Goal: Information Seeking & Learning: Learn about a topic

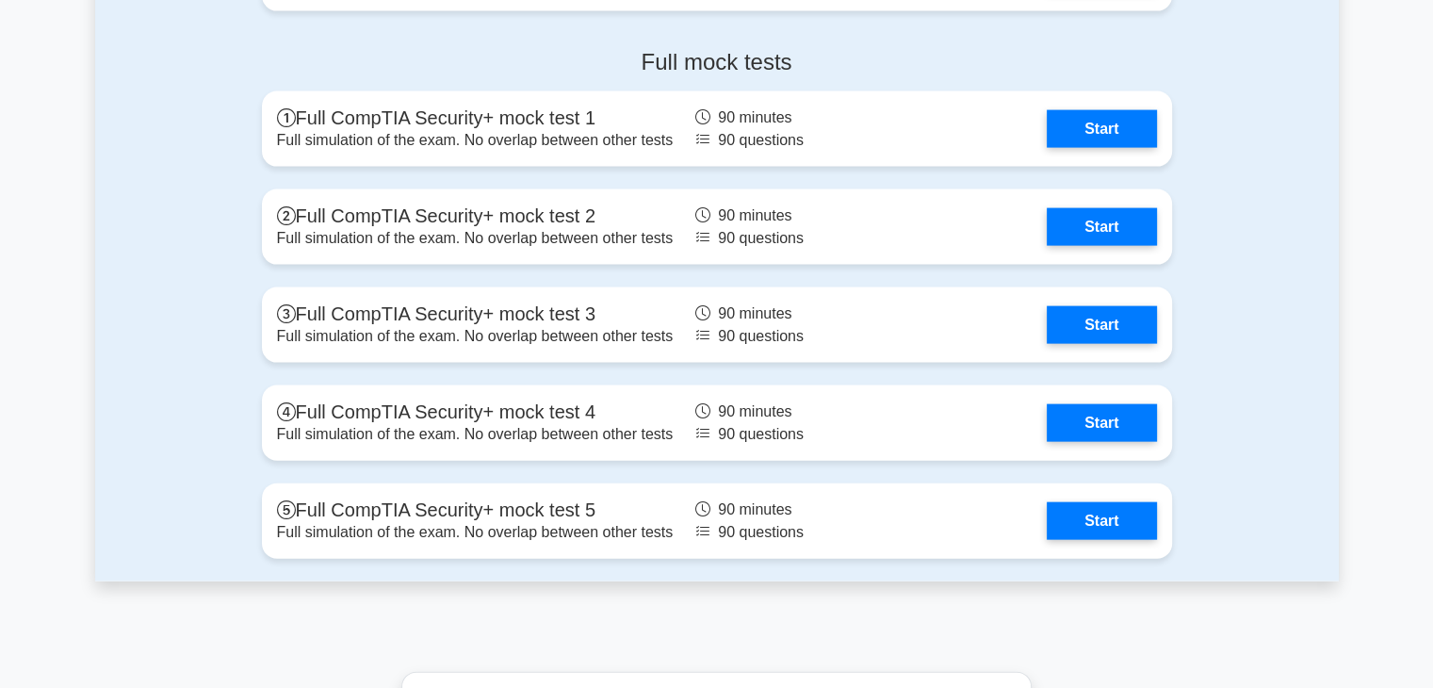
scroll to position [4051, 0]
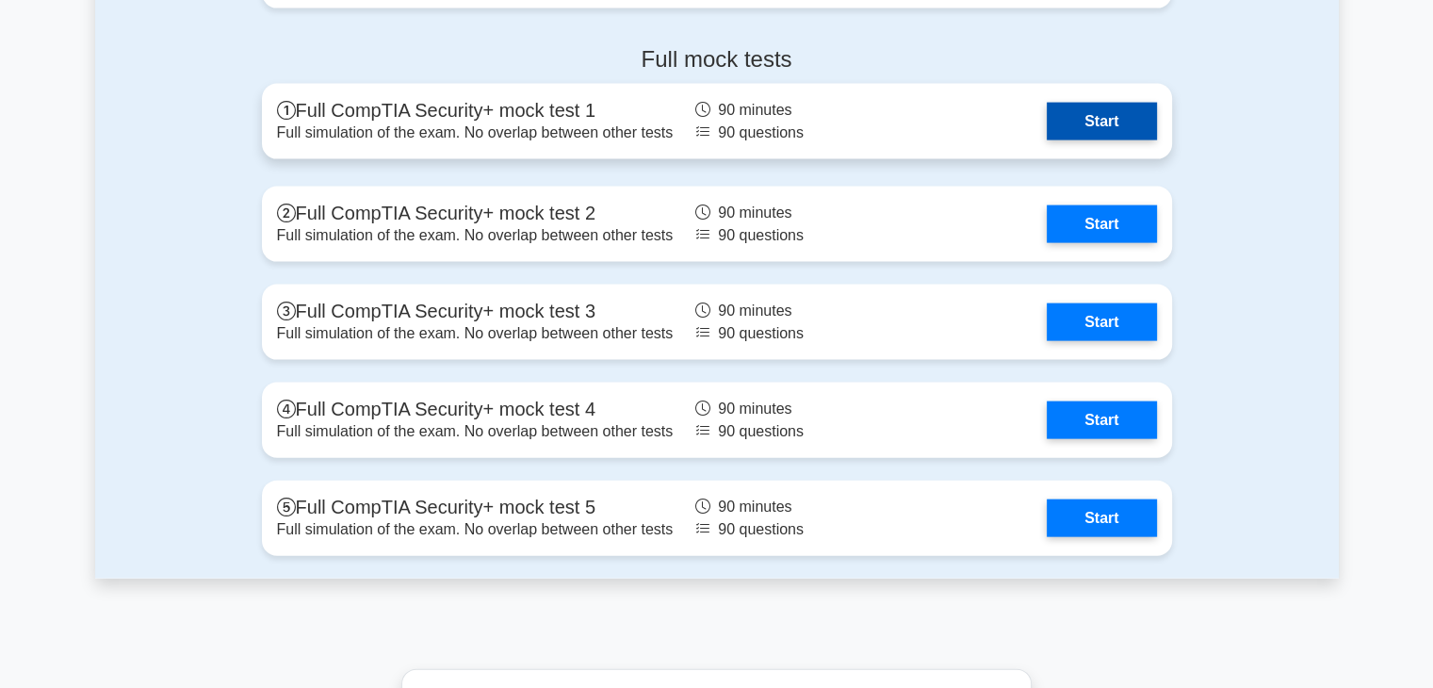
click at [1069, 124] on link "Start" at bounding box center [1101, 122] width 109 height 38
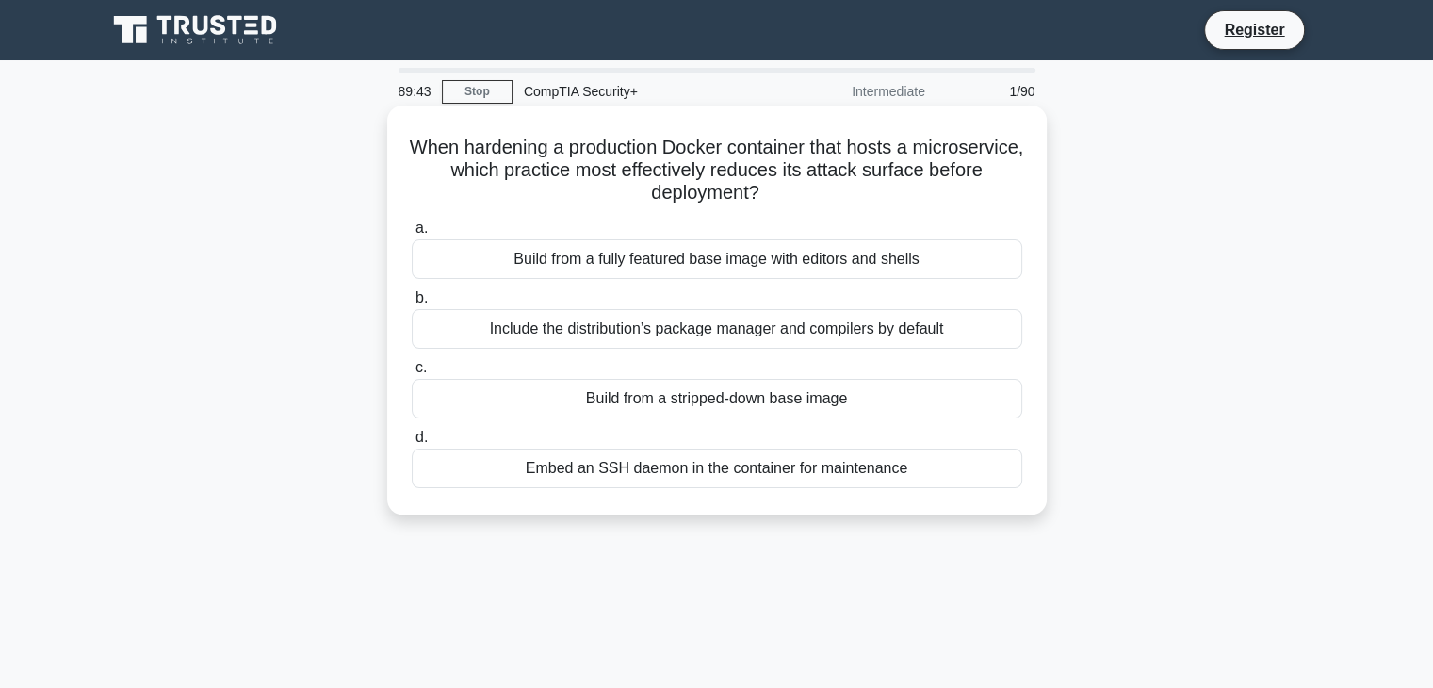
click at [707, 407] on div "Build from a stripped-down base image" at bounding box center [717, 399] width 610 height 40
click at [412, 374] on input "c. Build from a stripped-down base image" at bounding box center [412, 368] width 0 height 12
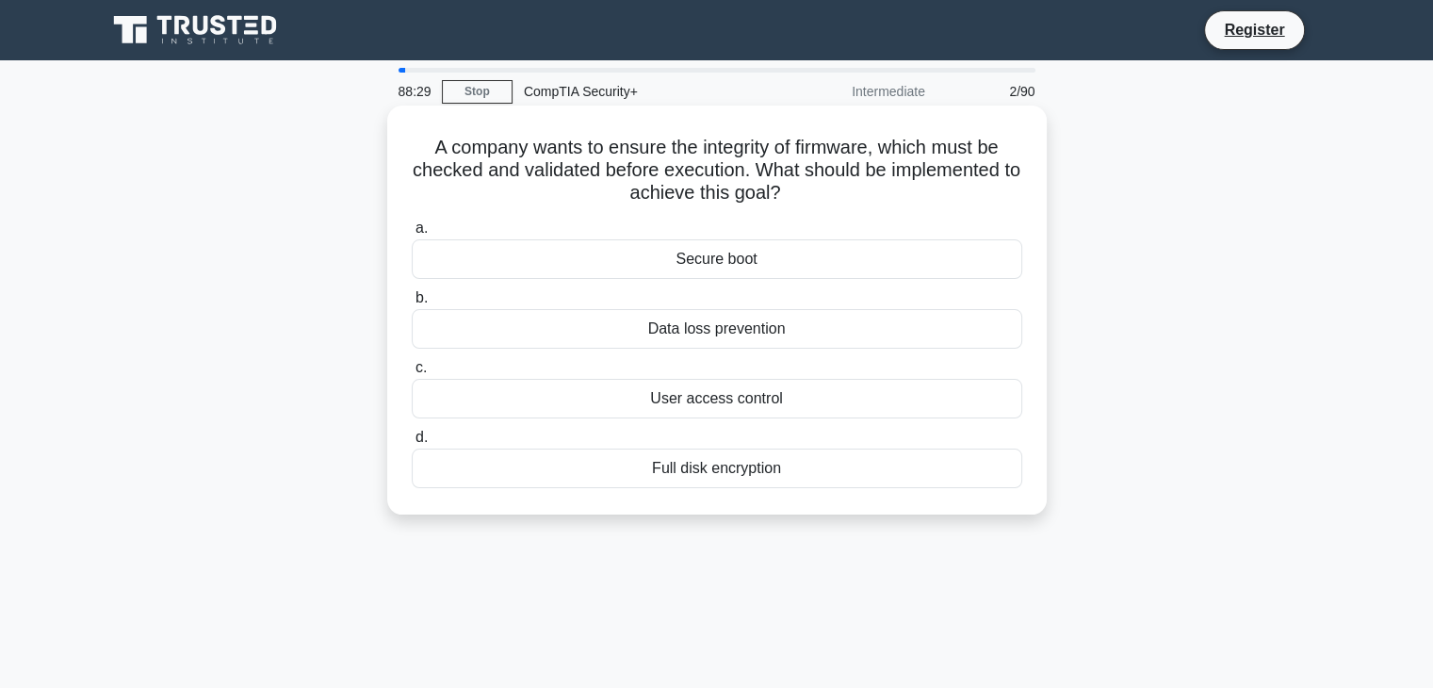
click at [815, 272] on div "Secure boot" at bounding box center [717, 259] width 610 height 40
click at [412, 235] on input "a. Secure boot" at bounding box center [412, 228] width 0 height 12
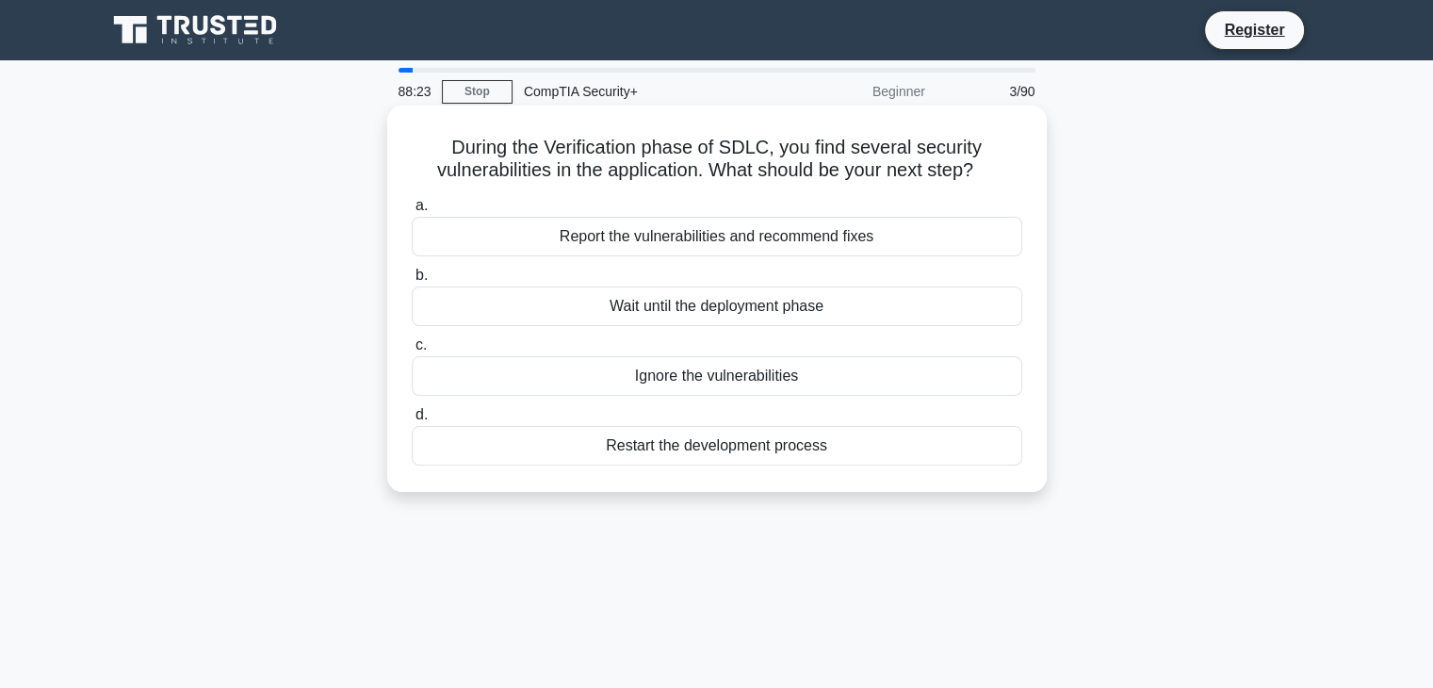
click at [746, 232] on div "Report the vulnerabilities and recommend fixes" at bounding box center [717, 237] width 610 height 40
click at [412, 212] on input "a. Report the vulnerabilities and recommend fixes" at bounding box center [412, 206] width 0 height 12
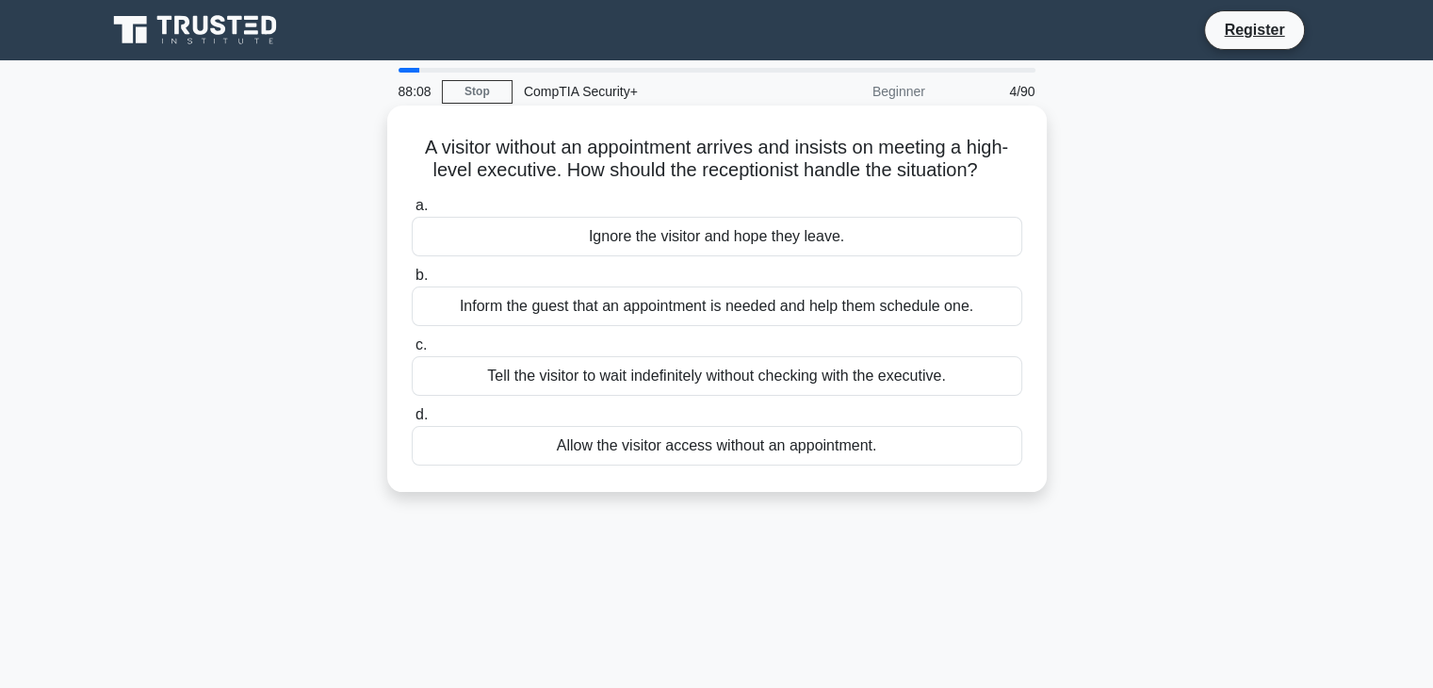
click at [610, 308] on div "Inform the guest that an appointment is needed and help them schedule one." at bounding box center [717, 306] width 610 height 40
click at [412, 282] on input "b. Inform the guest that an appointment is needed and help them schedule one." at bounding box center [412, 275] width 0 height 12
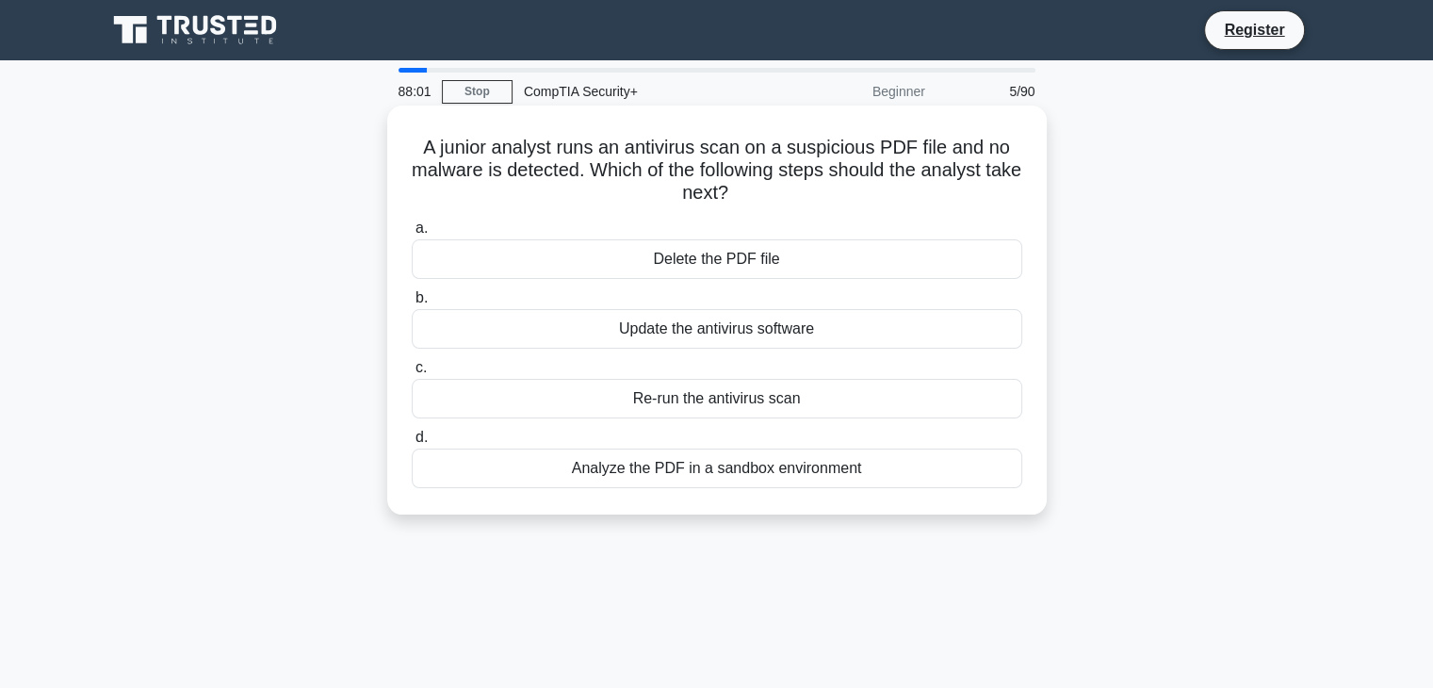
click at [663, 460] on div "Analyze the PDF in a sandbox environment" at bounding box center [717, 468] width 610 height 40
click at [412, 444] on input "d. Analyze the PDF in a sandbox environment" at bounding box center [412, 437] width 0 height 12
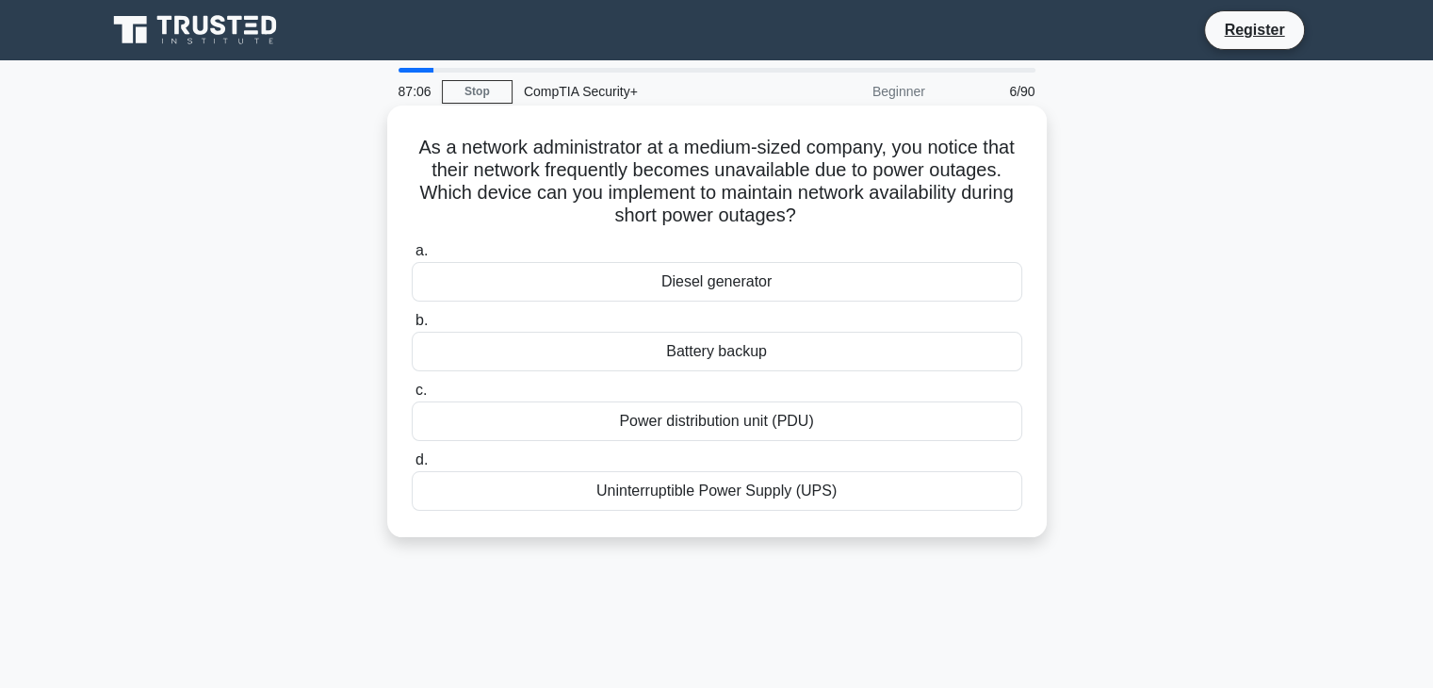
click at [711, 501] on div "Uninterruptible Power Supply (UPS)" at bounding box center [717, 491] width 610 height 40
click at [412, 466] on input "d. Uninterruptible Power Supply (UPS)" at bounding box center [412, 460] width 0 height 12
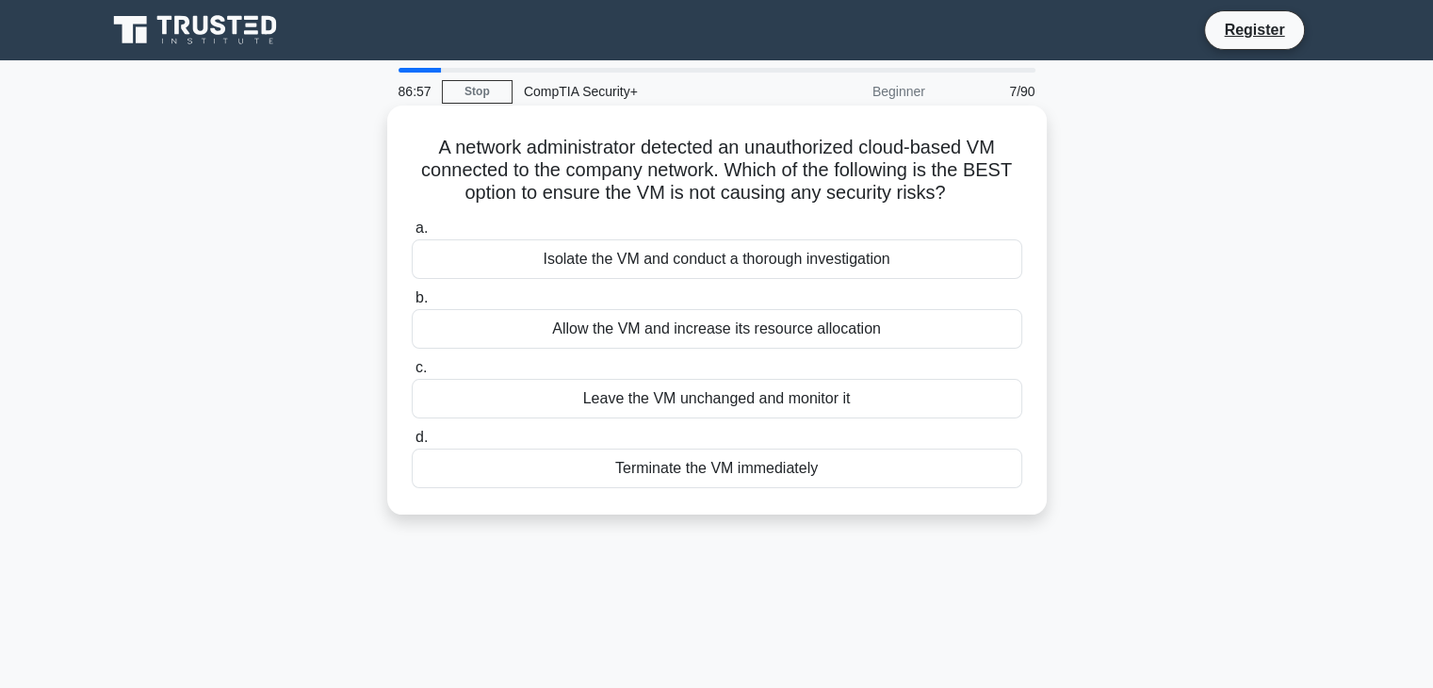
click at [756, 463] on div "Terminate the VM immediately" at bounding box center [717, 468] width 610 height 40
click at [412, 444] on input "d. Terminate the VM immediately" at bounding box center [412, 437] width 0 height 12
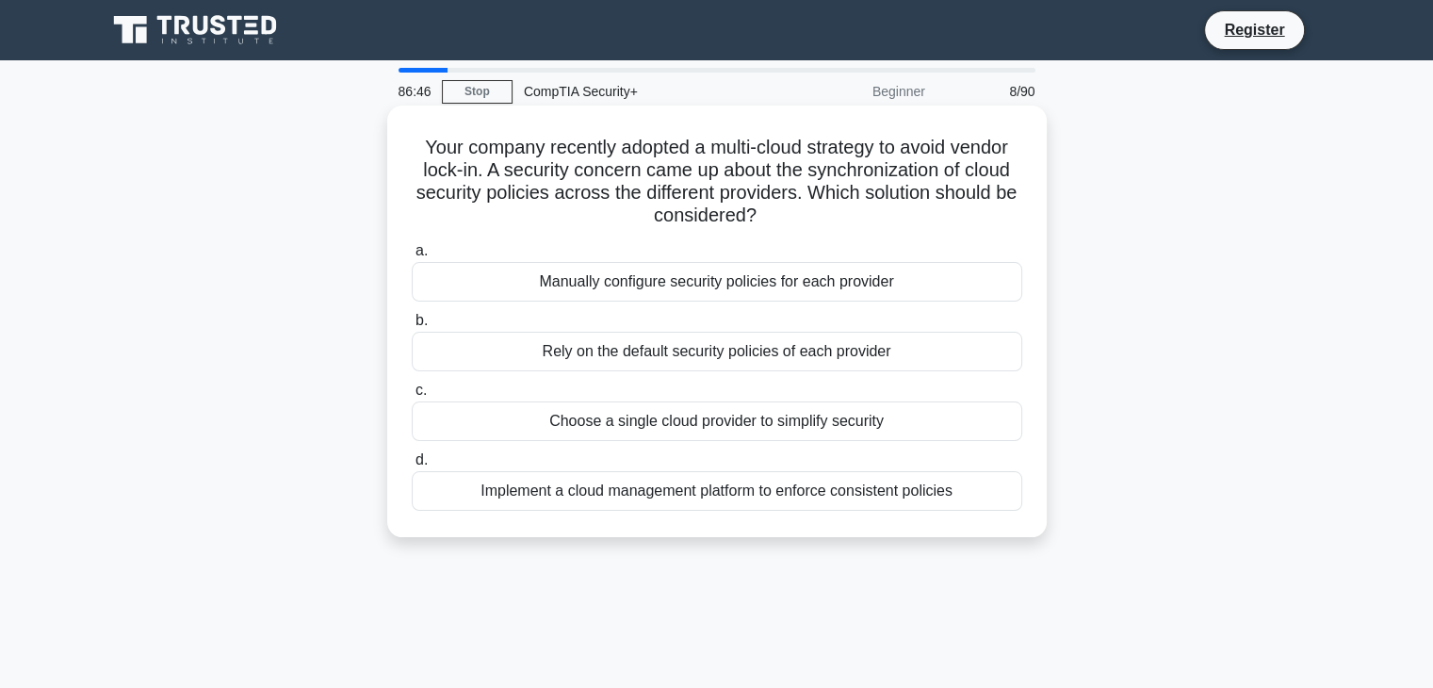
click at [739, 490] on div "Implement a cloud management platform to enforce consistent policies" at bounding box center [717, 491] width 610 height 40
click at [412, 466] on input "d. Implement a cloud management platform to enforce consistent policies" at bounding box center [412, 460] width 0 height 12
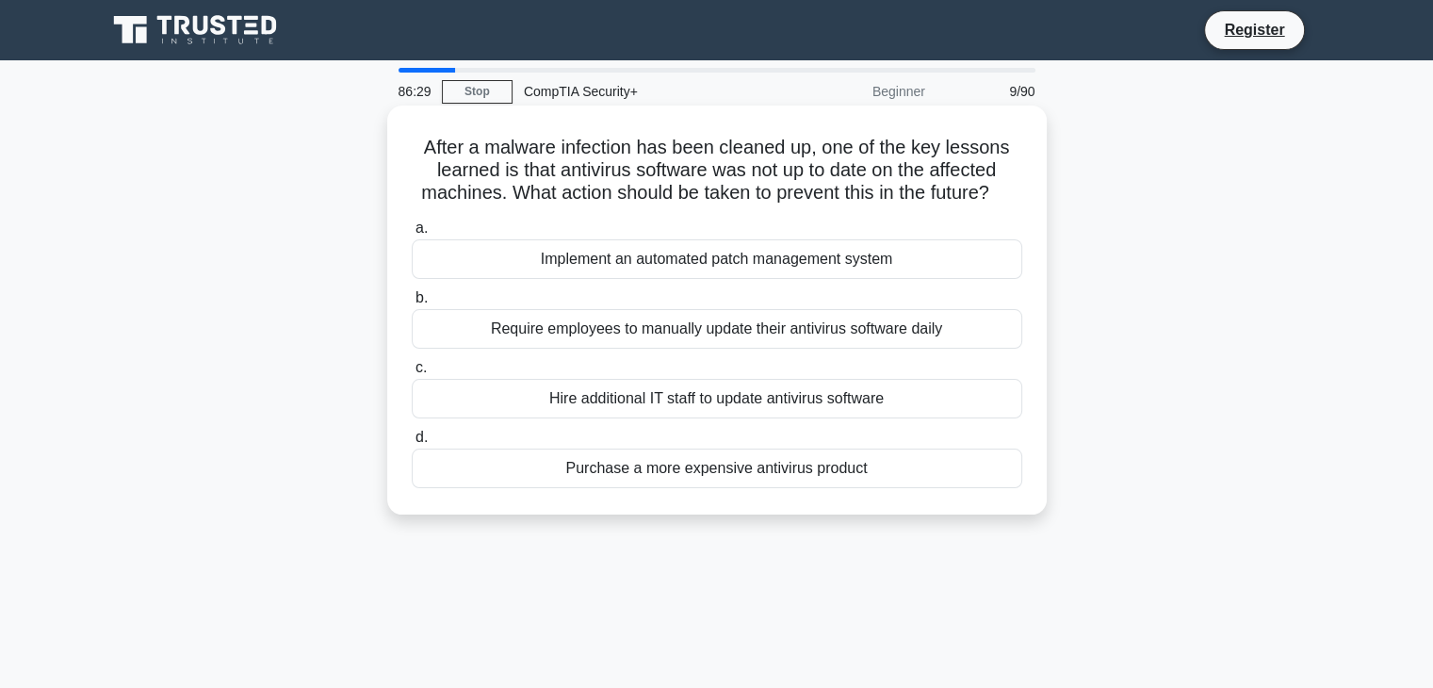
click at [646, 188] on h5 "After a malware infection has been cleaned up, one of the key lessons learned i…" at bounding box center [717, 171] width 614 height 70
click at [644, 190] on h5 "After a malware infection has been cleaned up, one of the key lessons learned i…" at bounding box center [717, 171] width 614 height 70
click at [658, 278] on div "Implement an automated patch management system" at bounding box center [717, 259] width 610 height 40
click at [412, 235] on input "a. Implement an automated patch management system" at bounding box center [412, 228] width 0 height 12
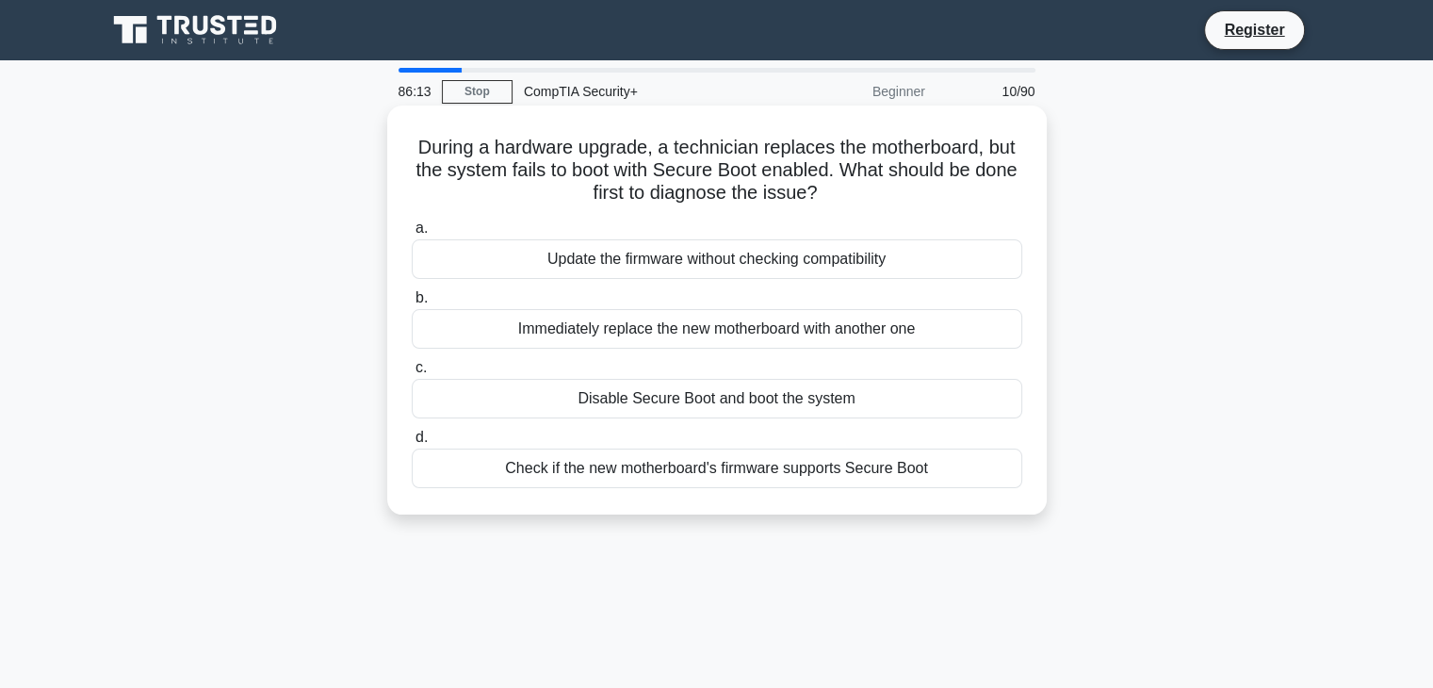
click at [587, 473] on div "Check if the new motherboard's firmware supports Secure Boot" at bounding box center [717, 468] width 610 height 40
click at [412, 444] on input "d. Check if the new motherboard's firmware supports Secure Boot" at bounding box center [412, 437] width 0 height 12
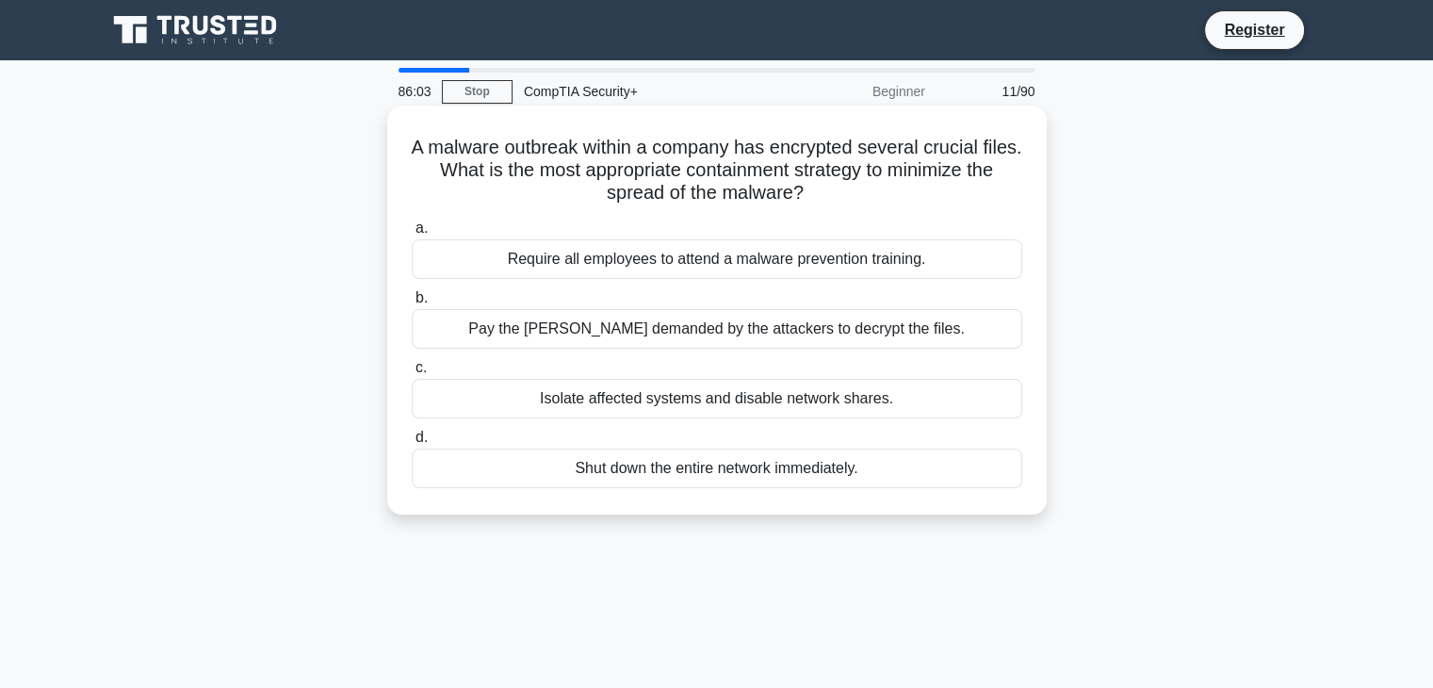
click at [642, 410] on div "Isolate affected systems and disable network shares." at bounding box center [717, 399] width 610 height 40
click at [412, 374] on input "c. Isolate affected systems and disable network shares." at bounding box center [412, 368] width 0 height 12
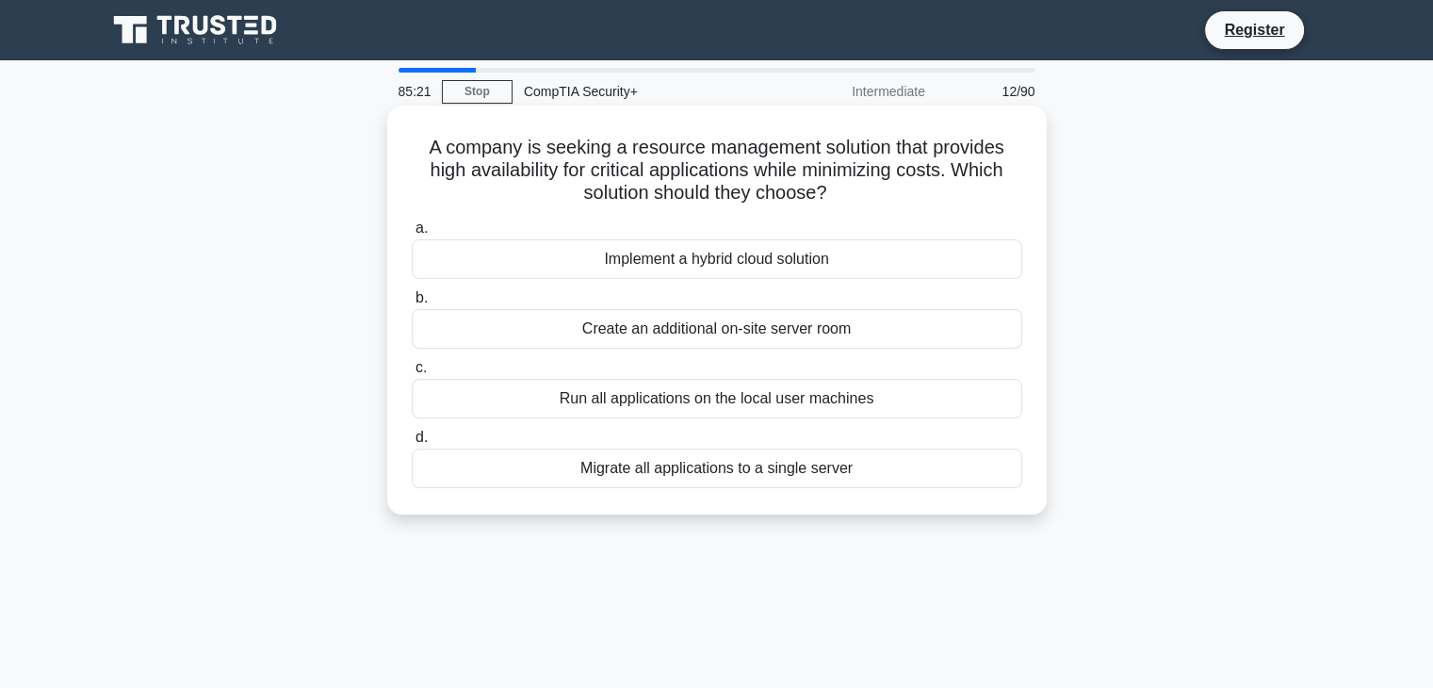
click at [845, 256] on div "Implement a hybrid cloud solution" at bounding box center [717, 259] width 610 height 40
click at [412, 235] on input "a. Implement a hybrid cloud solution" at bounding box center [412, 228] width 0 height 12
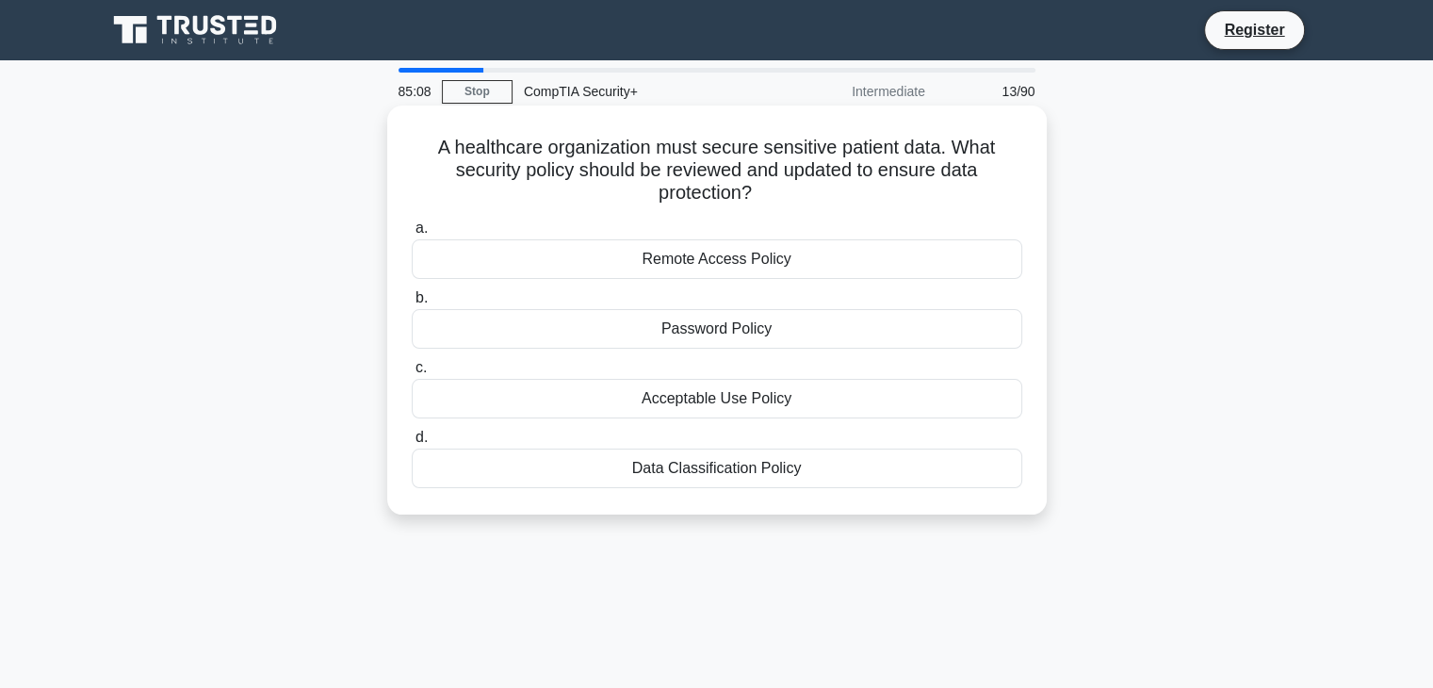
click at [788, 478] on div "Data Classification Policy" at bounding box center [717, 468] width 610 height 40
click at [412, 444] on input "d. Data Classification Policy" at bounding box center [412, 437] width 0 height 12
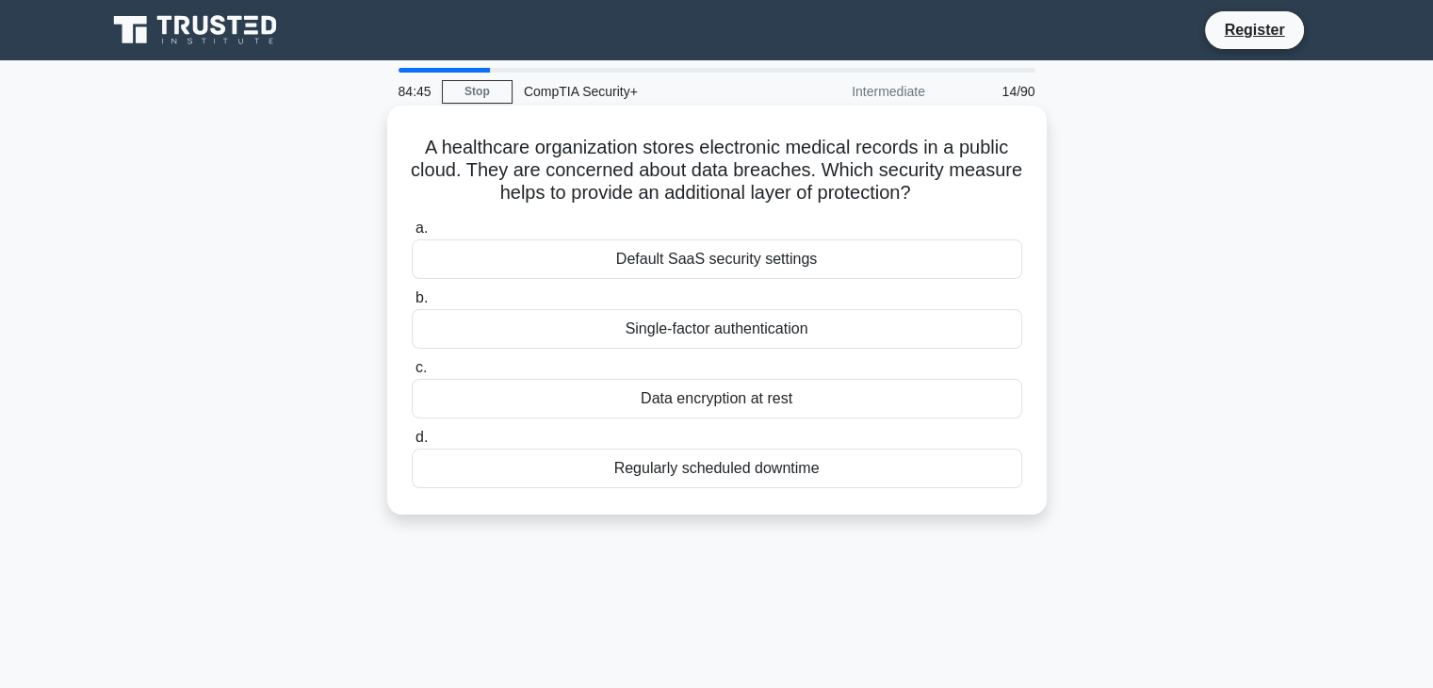
click at [875, 402] on div "Data encryption at rest" at bounding box center [717, 399] width 610 height 40
click at [412, 374] on input "c. Data encryption at rest" at bounding box center [412, 368] width 0 height 12
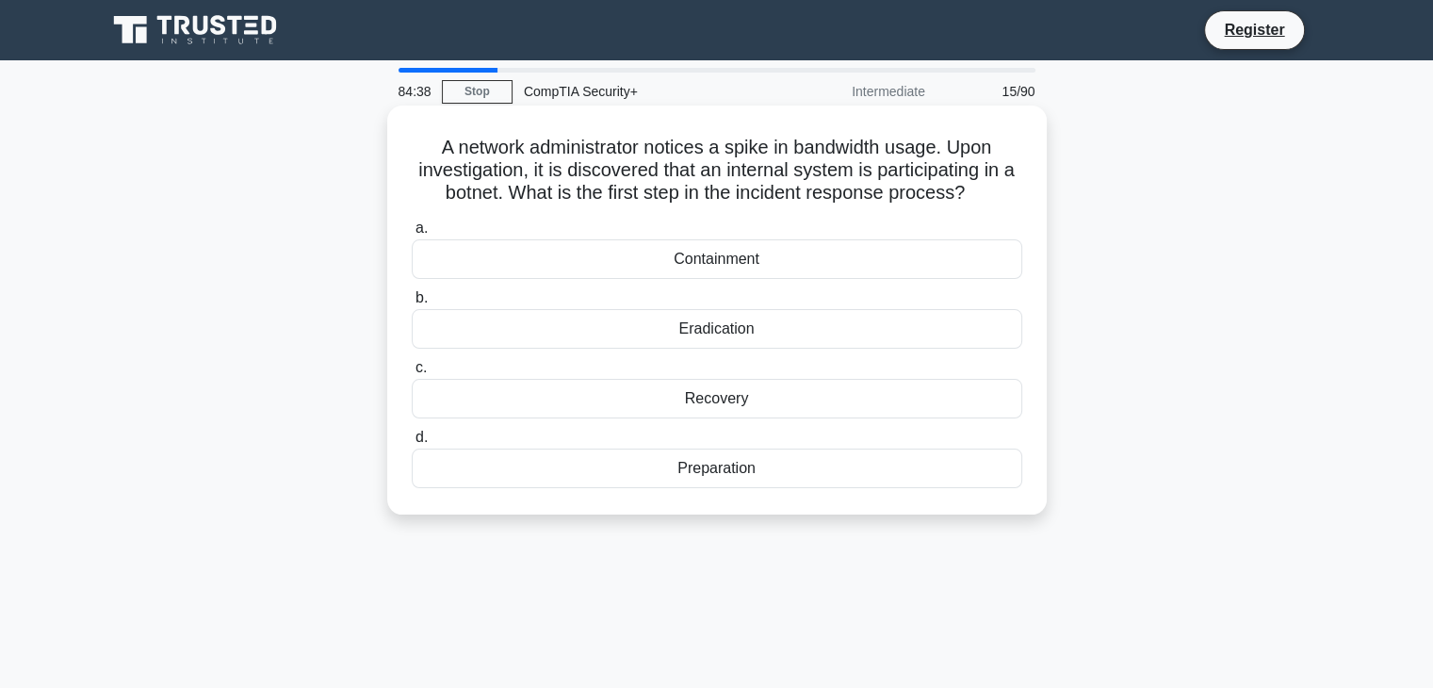
click at [788, 265] on div "Containment" at bounding box center [717, 259] width 610 height 40
click at [412, 235] on input "a. Containment" at bounding box center [412, 228] width 0 height 12
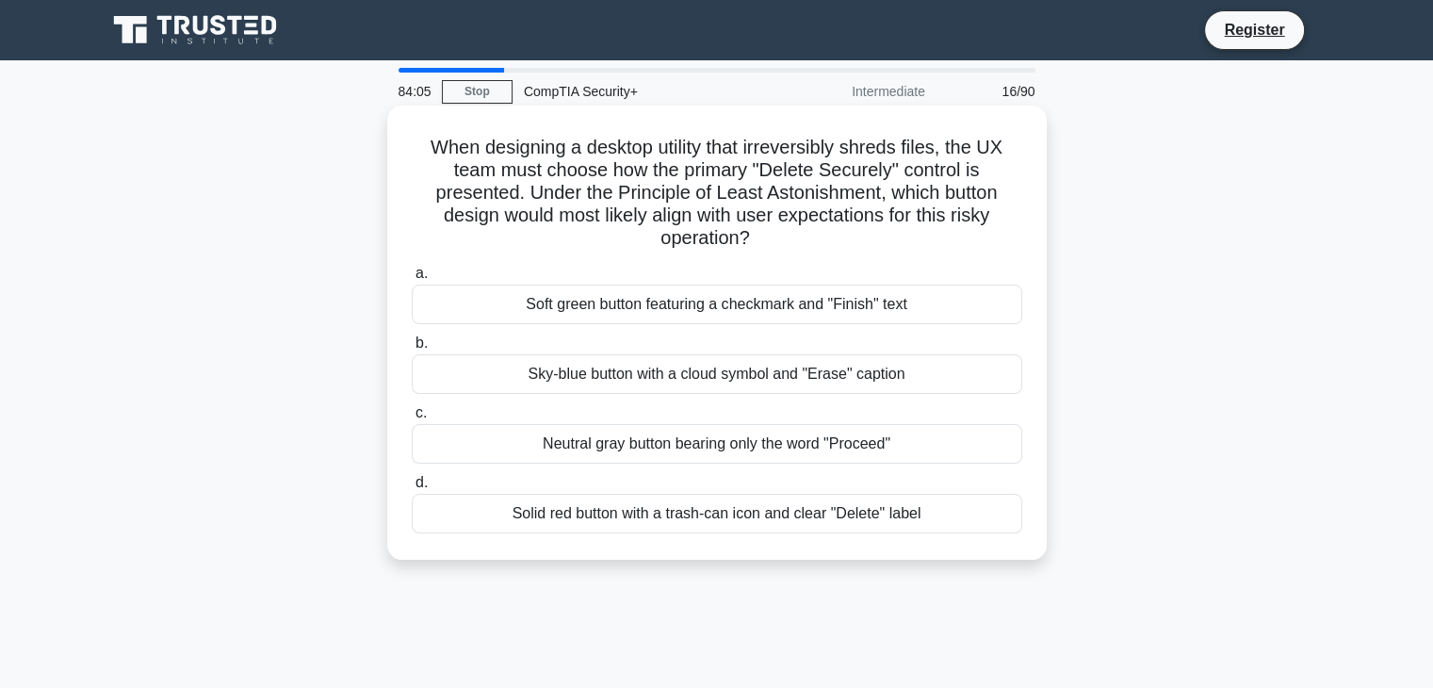
click at [859, 517] on div "Solid red button with a trash-can icon and clear "Delete" label" at bounding box center [717, 514] width 610 height 40
click at [412, 489] on input "d. Solid red button with a trash-can icon and clear "Delete" label" at bounding box center [412, 483] width 0 height 12
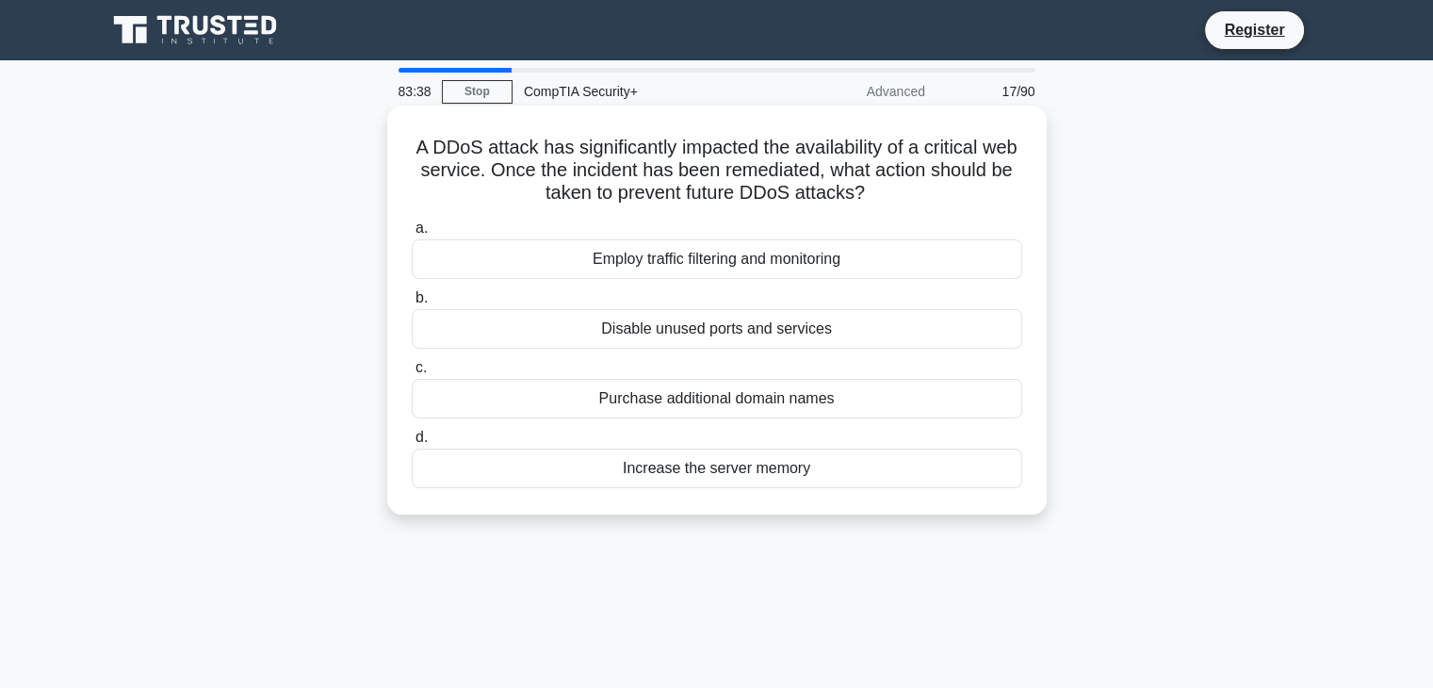
click at [866, 262] on div "Employ traffic filtering and monitoring" at bounding box center [717, 259] width 610 height 40
click at [412, 235] on input "a. Employ traffic filtering and monitoring" at bounding box center [412, 228] width 0 height 12
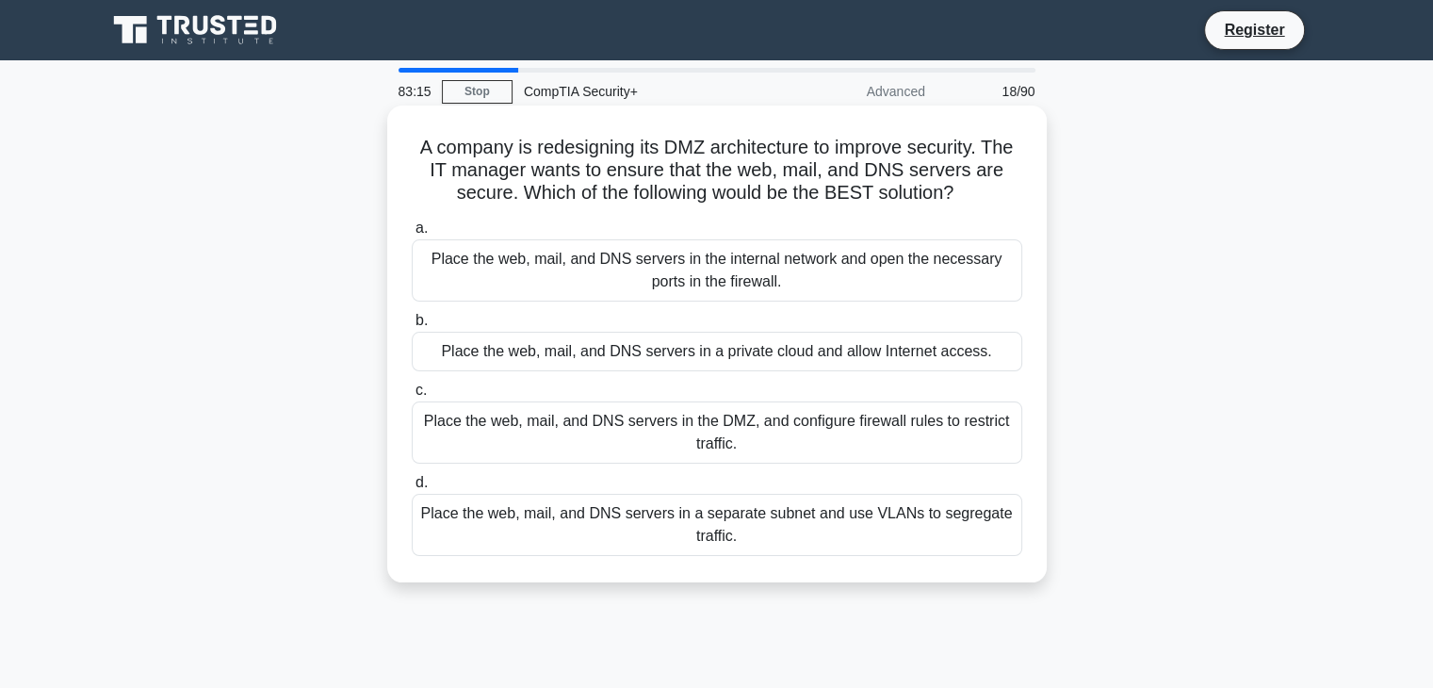
click at [829, 444] on div "Place the web, mail, and DNS servers in the DMZ, and configure firewall rules t…" at bounding box center [717, 432] width 610 height 62
click at [412, 397] on input "c. Place the web, mail, and DNS servers in the DMZ, and configure firewall rule…" at bounding box center [412, 390] width 0 height 12
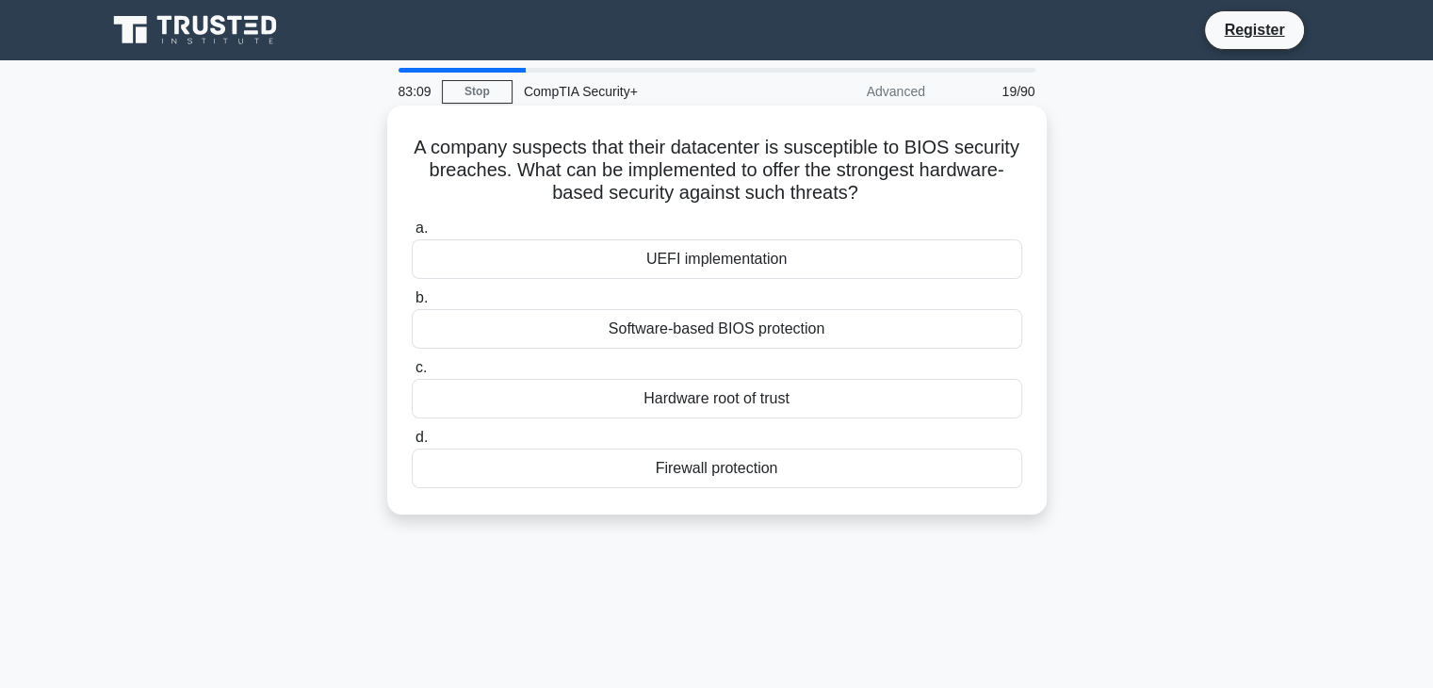
click at [771, 322] on div "Software-based BIOS protection" at bounding box center [717, 329] width 610 height 40
click at [412, 304] on input "b. Software-based BIOS protection" at bounding box center [412, 298] width 0 height 12
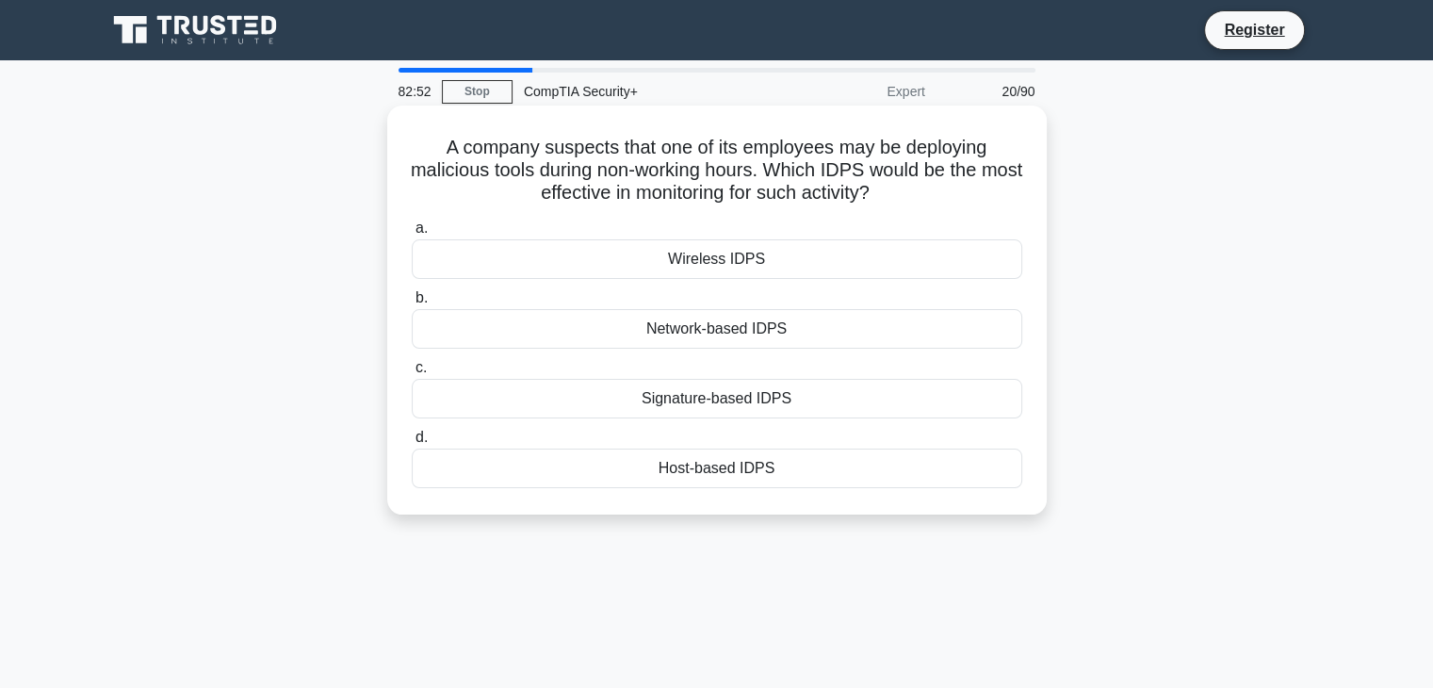
click at [767, 470] on div "Host-based IDPS" at bounding box center [717, 468] width 610 height 40
click at [412, 444] on input "d. Host-based IDPS" at bounding box center [412, 437] width 0 height 12
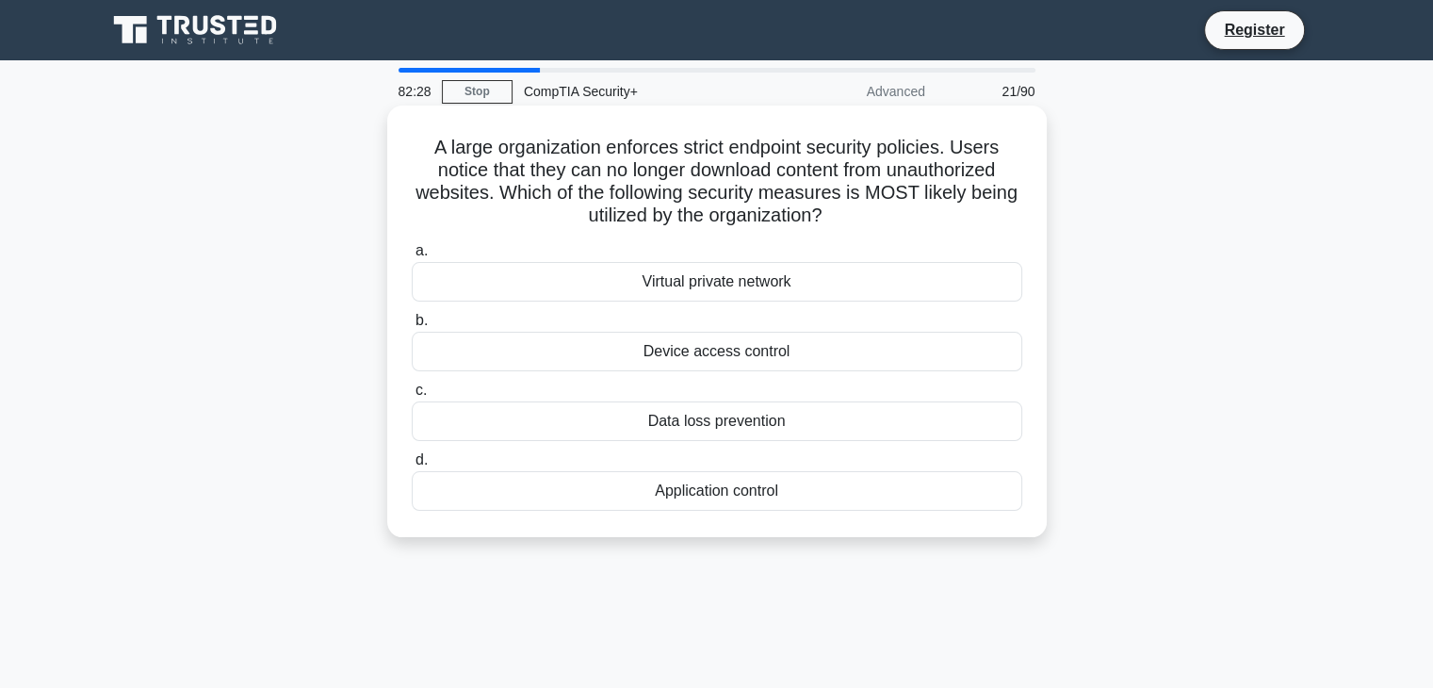
click at [696, 167] on h5 "A large organization enforces strict endpoint security policies. Users notice t…" at bounding box center [717, 182] width 614 height 92
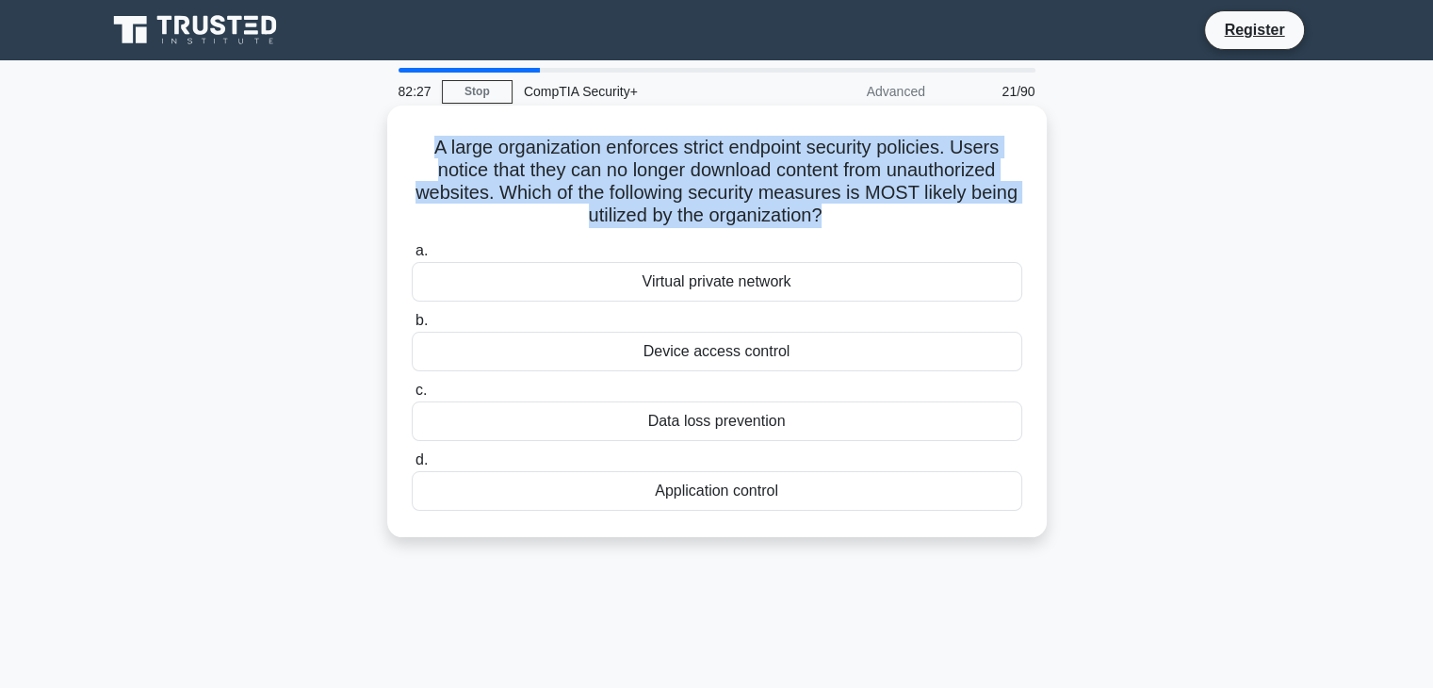
click at [696, 167] on h5 "A large organization enforces strict endpoint security policies. Users notice t…" at bounding box center [717, 182] width 614 height 92
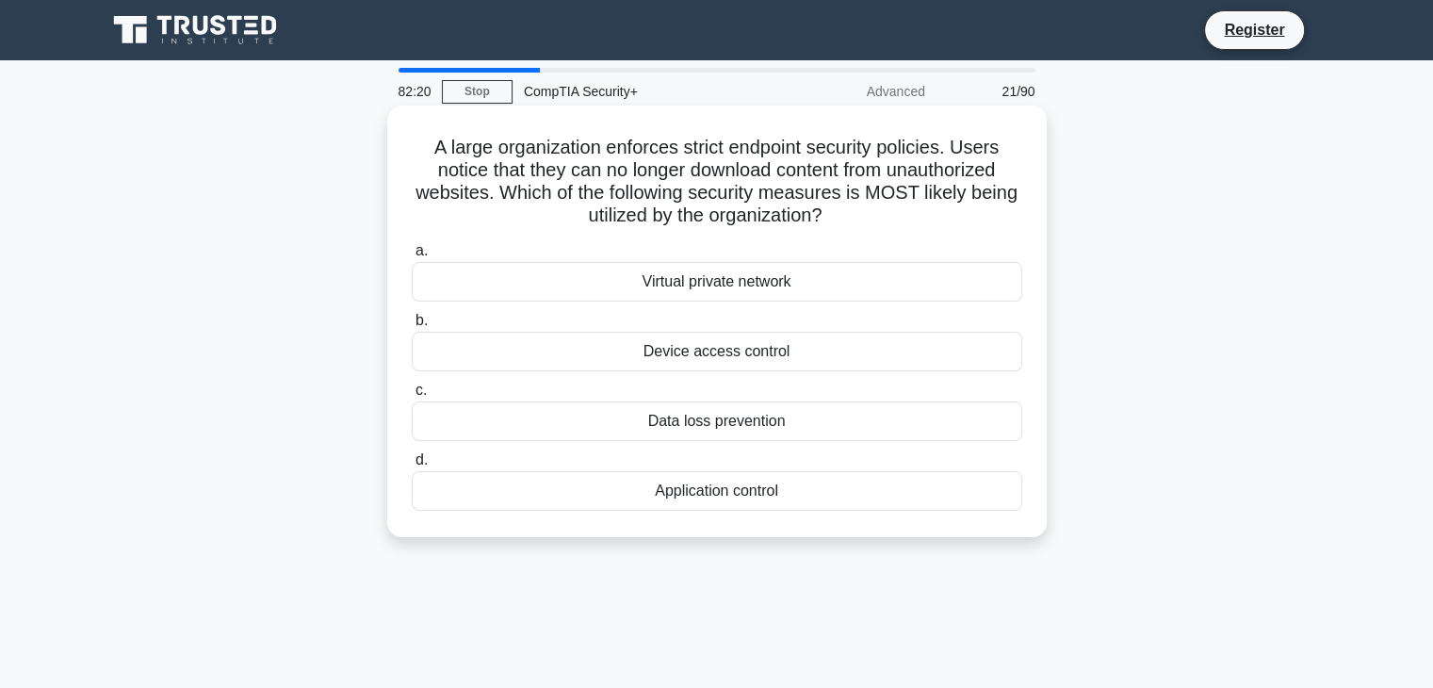
click at [764, 356] on div "Device access control" at bounding box center [717, 352] width 610 height 40
click at [412, 327] on input "b. Device access control" at bounding box center [412, 321] width 0 height 12
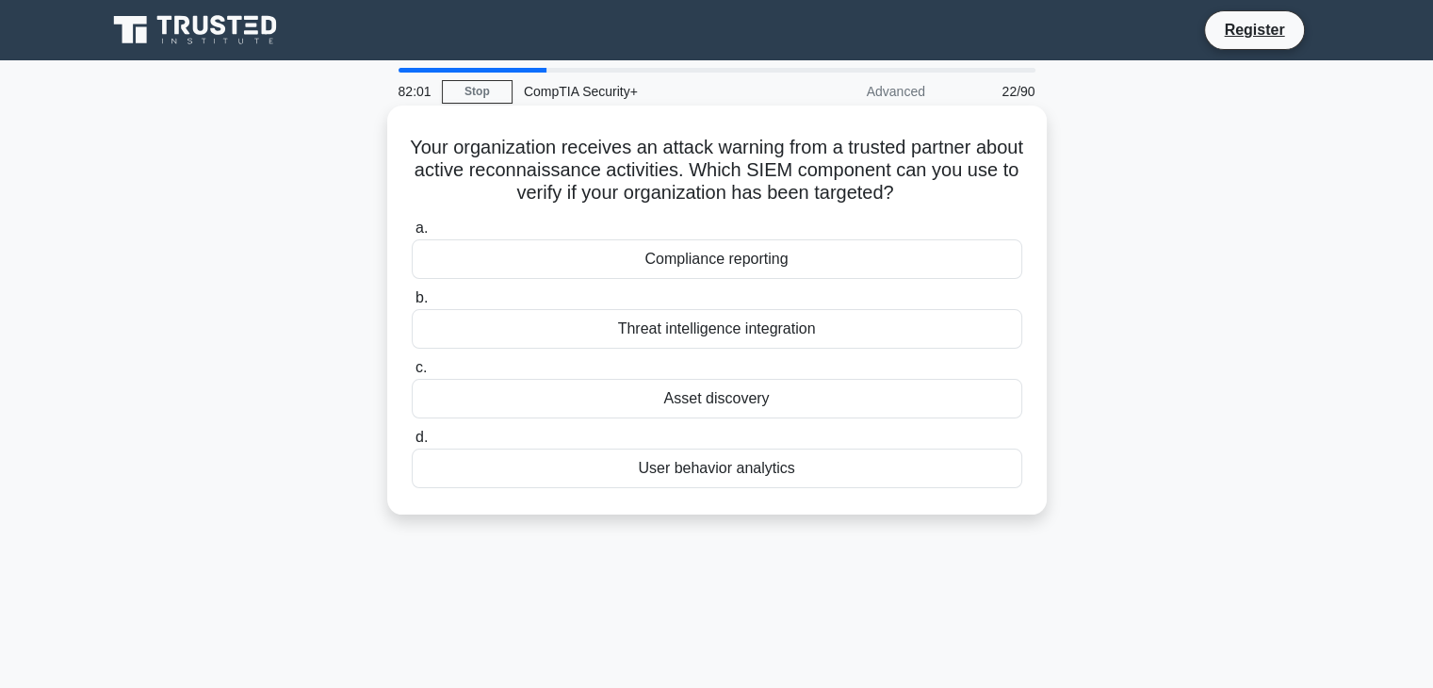
click at [791, 189] on h5 "Your organization receives an attack warning from a trusted partner about activ…" at bounding box center [717, 171] width 614 height 70
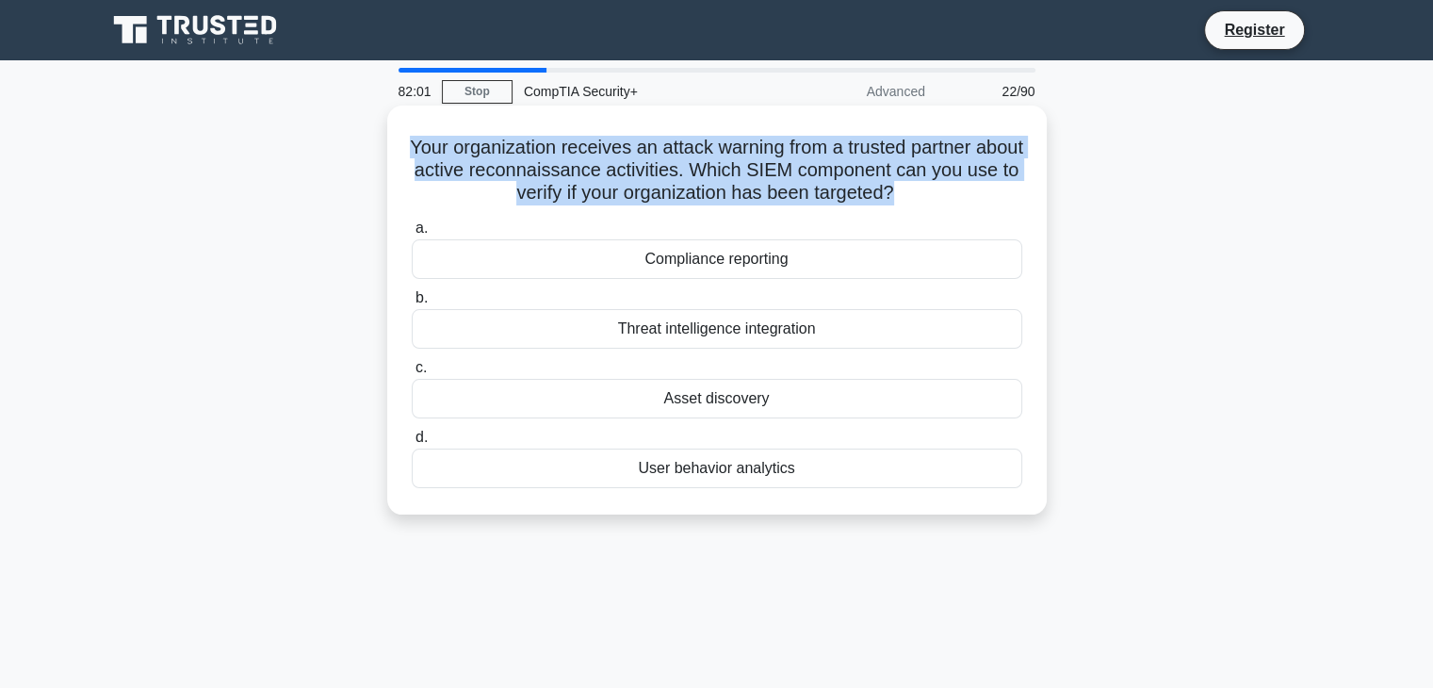
click at [791, 189] on h5 "Your organization receives an attack warning from a trusted partner about activ…" at bounding box center [717, 171] width 614 height 70
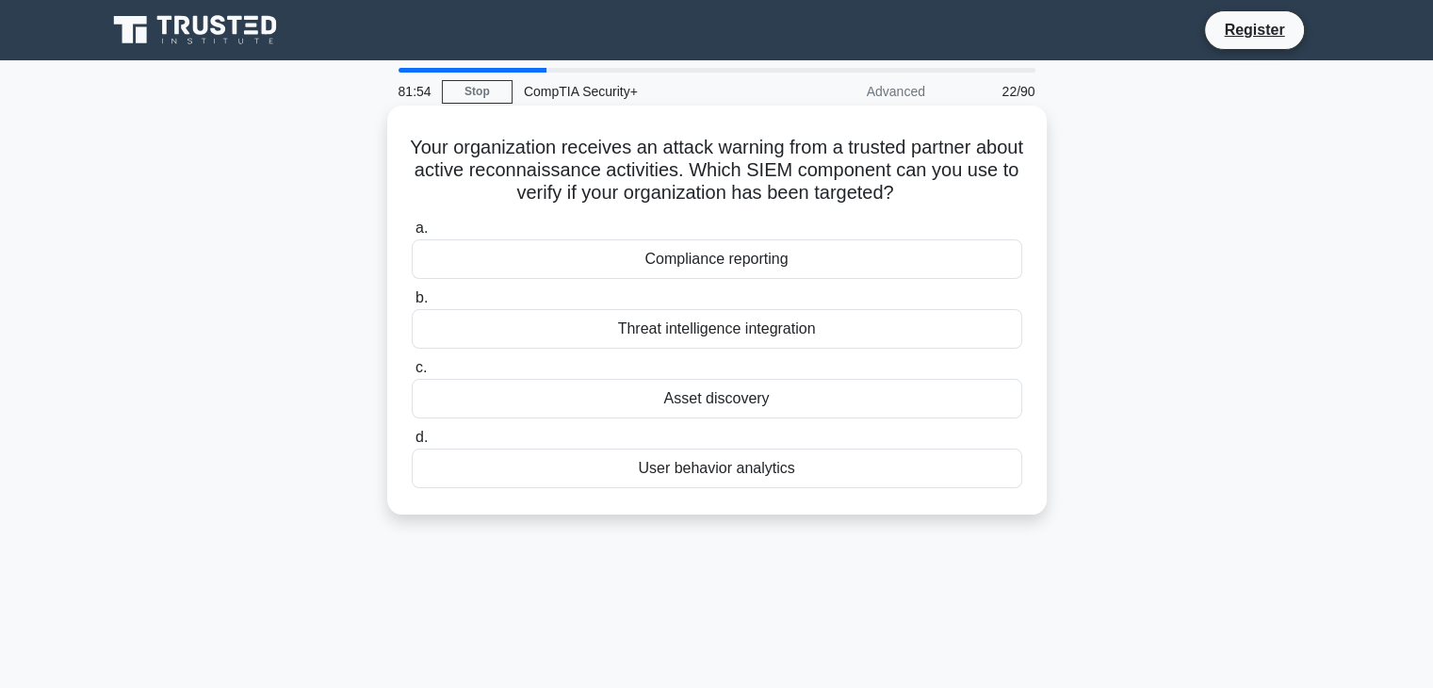
click at [791, 475] on div "User behavior analytics" at bounding box center [717, 468] width 610 height 40
click at [412, 444] on input "d. User behavior analytics" at bounding box center [412, 437] width 0 height 12
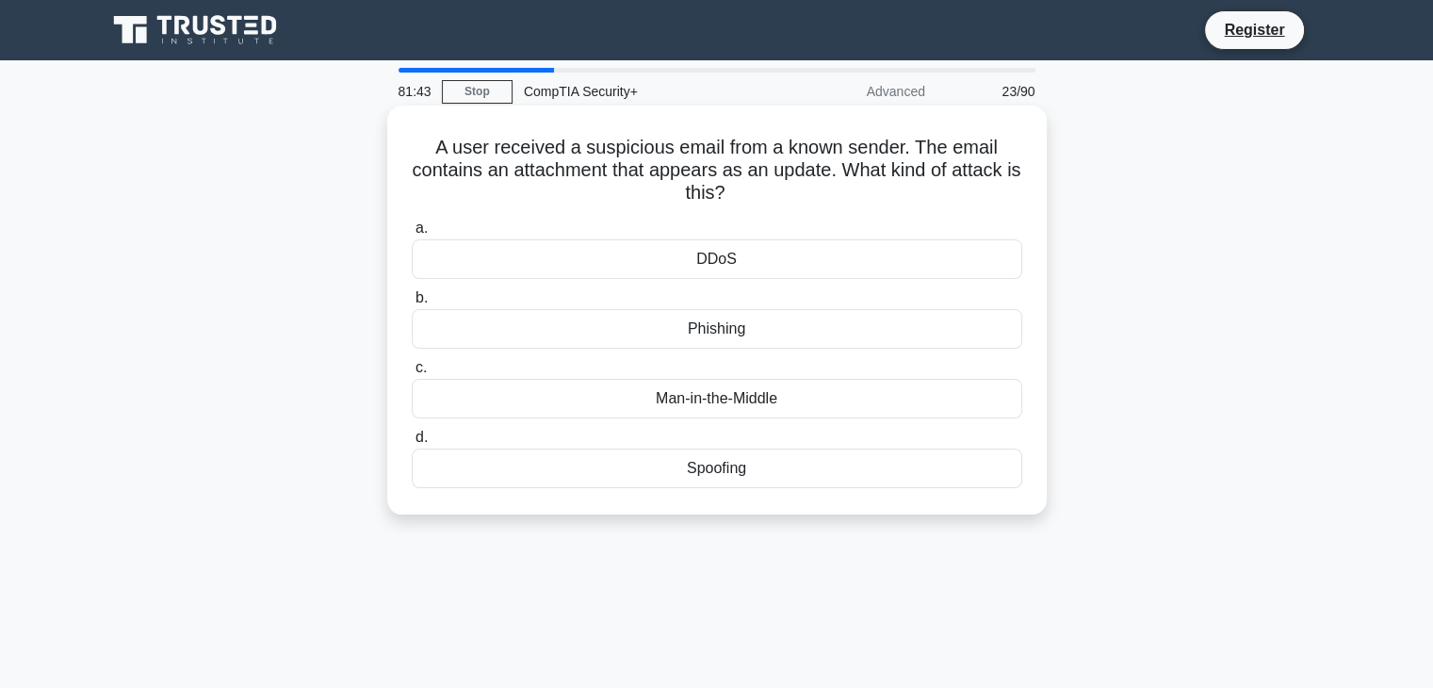
click at [754, 317] on div "Phishing" at bounding box center [717, 329] width 610 height 40
click at [412, 304] on input "b. [GEOGRAPHIC_DATA]" at bounding box center [412, 298] width 0 height 12
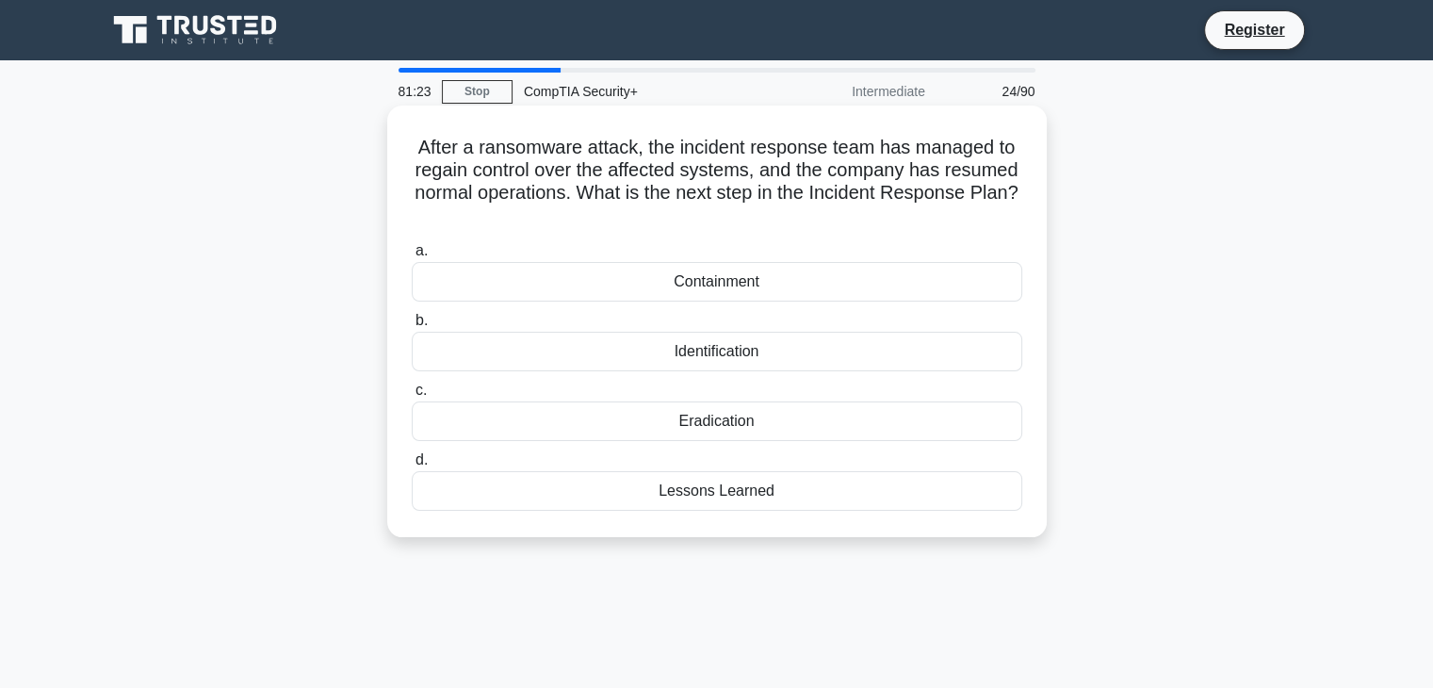
click at [731, 498] on div "Lessons Learned" at bounding box center [717, 491] width 610 height 40
click at [412, 466] on input "d. Lessons Learned" at bounding box center [412, 460] width 0 height 12
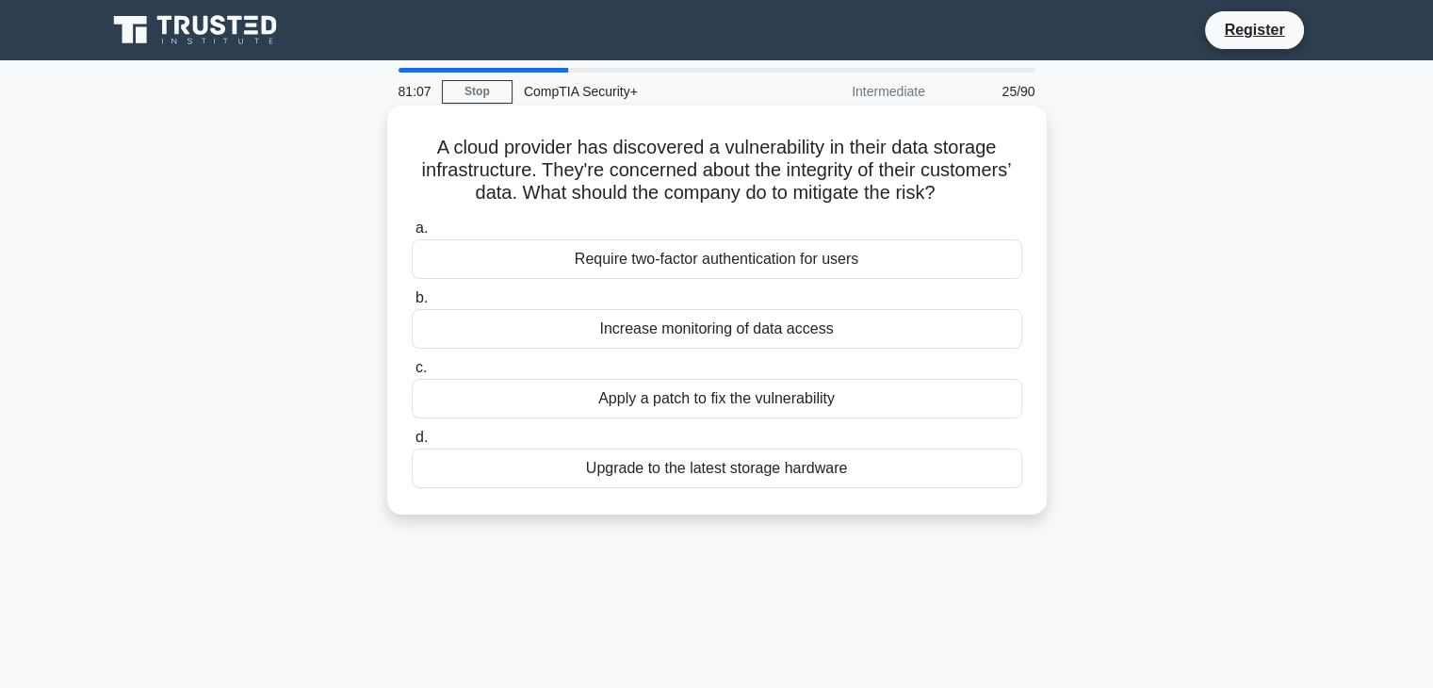
click at [781, 415] on div "Apply a patch to fix the vulnerability" at bounding box center [717, 399] width 610 height 40
click at [412, 374] on input "c. Apply a patch to fix the vulnerability" at bounding box center [412, 368] width 0 height 12
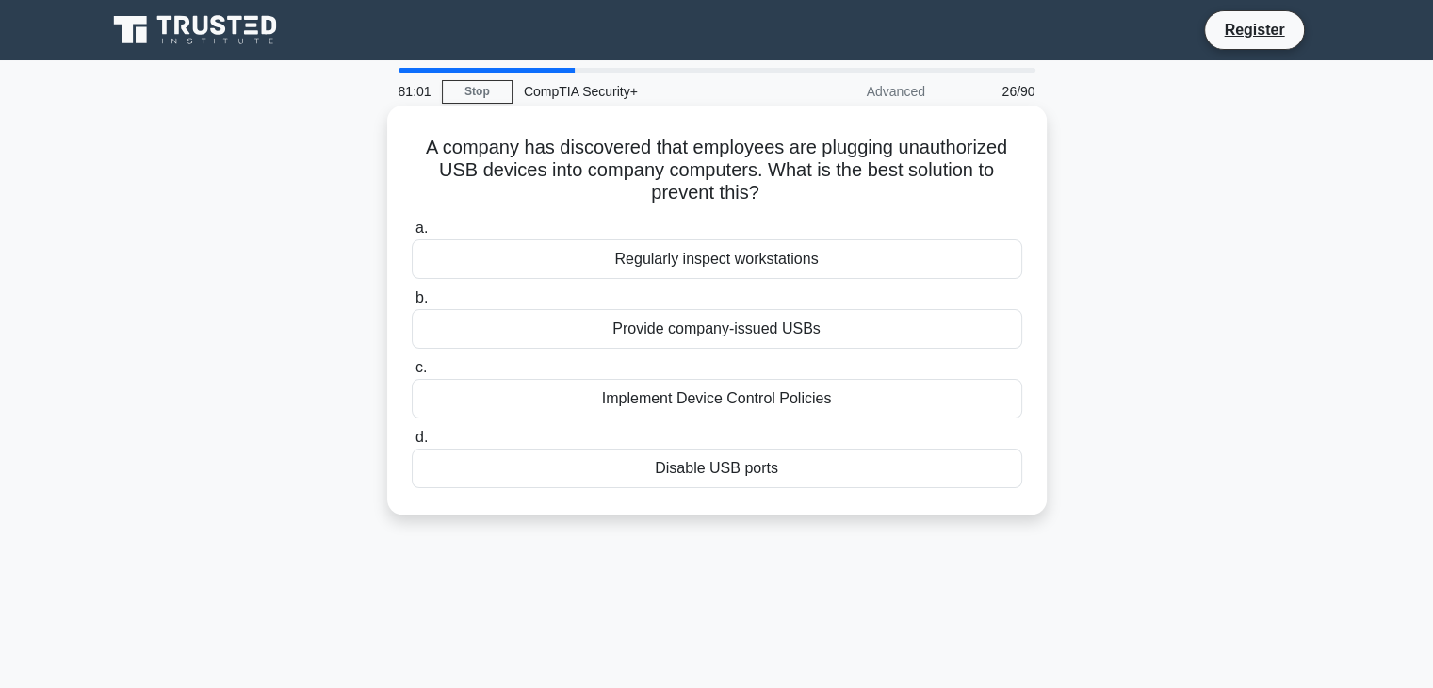
click at [764, 472] on div "Disable USB ports" at bounding box center [717, 468] width 610 height 40
click at [412, 444] on input "d. Disable USB ports" at bounding box center [412, 437] width 0 height 12
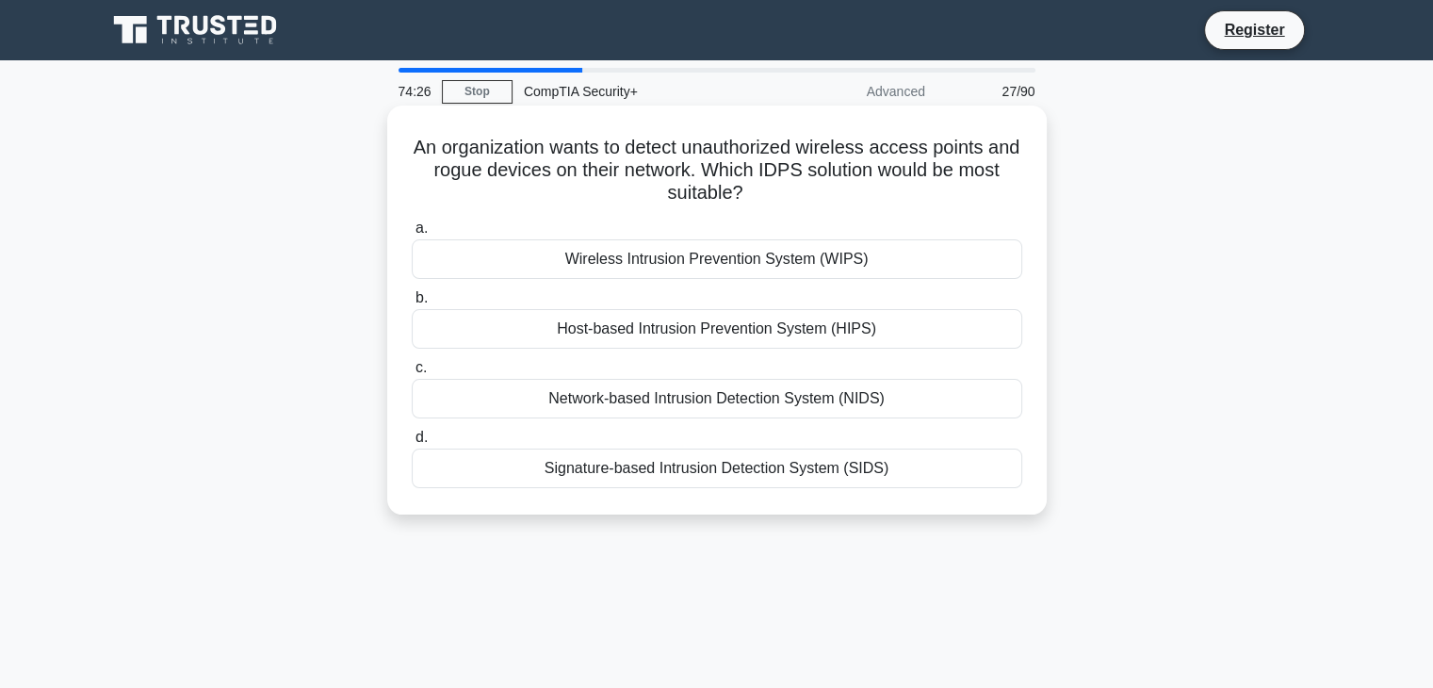
click at [793, 404] on div "Network-based Intrusion Detection System (NIDS)" at bounding box center [717, 399] width 610 height 40
click at [412, 374] on input "c. Network-based Intrusion Detection System (NIDS)" at bounding box center [412, 368] width 0 height 12
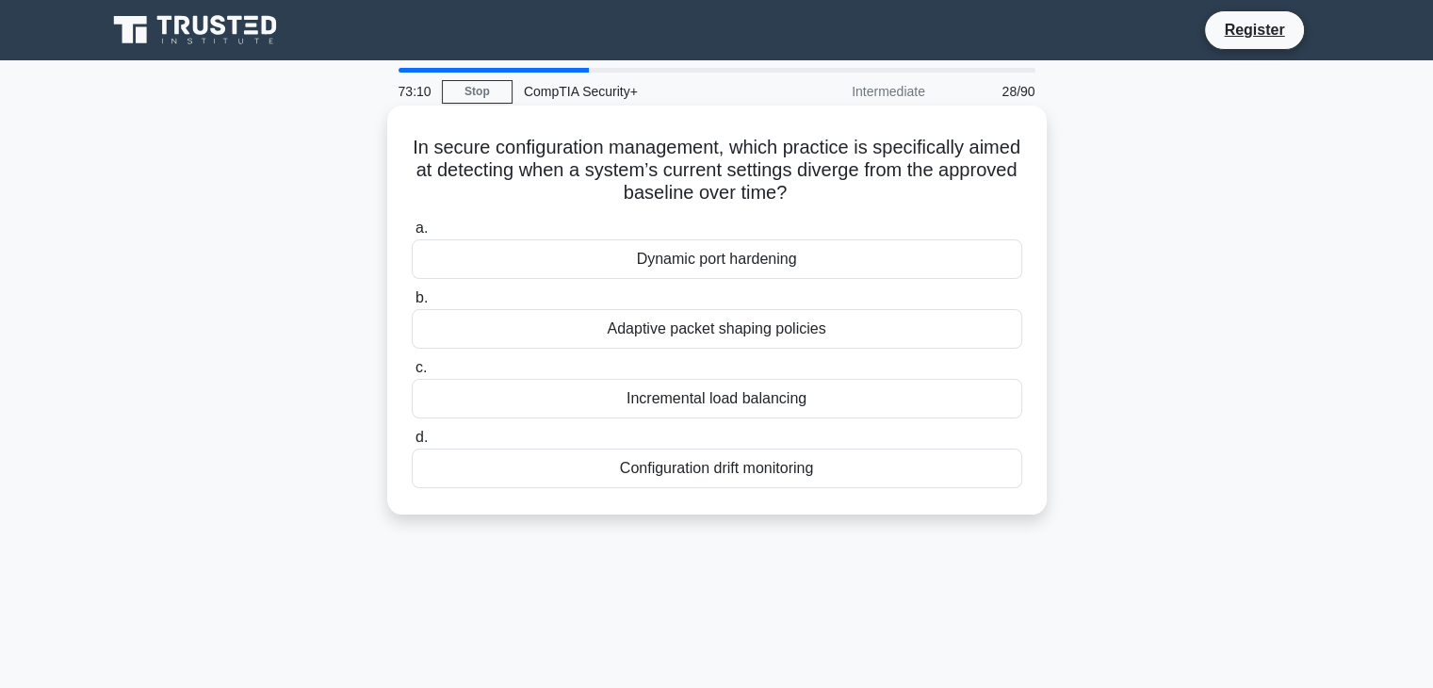
click at [802, 473] on div "Configuration drift monitoring" at bounding box center [717, 468] width 610 height 40
click at [412, 444] on input "d. Configuration drift monitoring" at bounding box center [412, 437] width 0 height 12
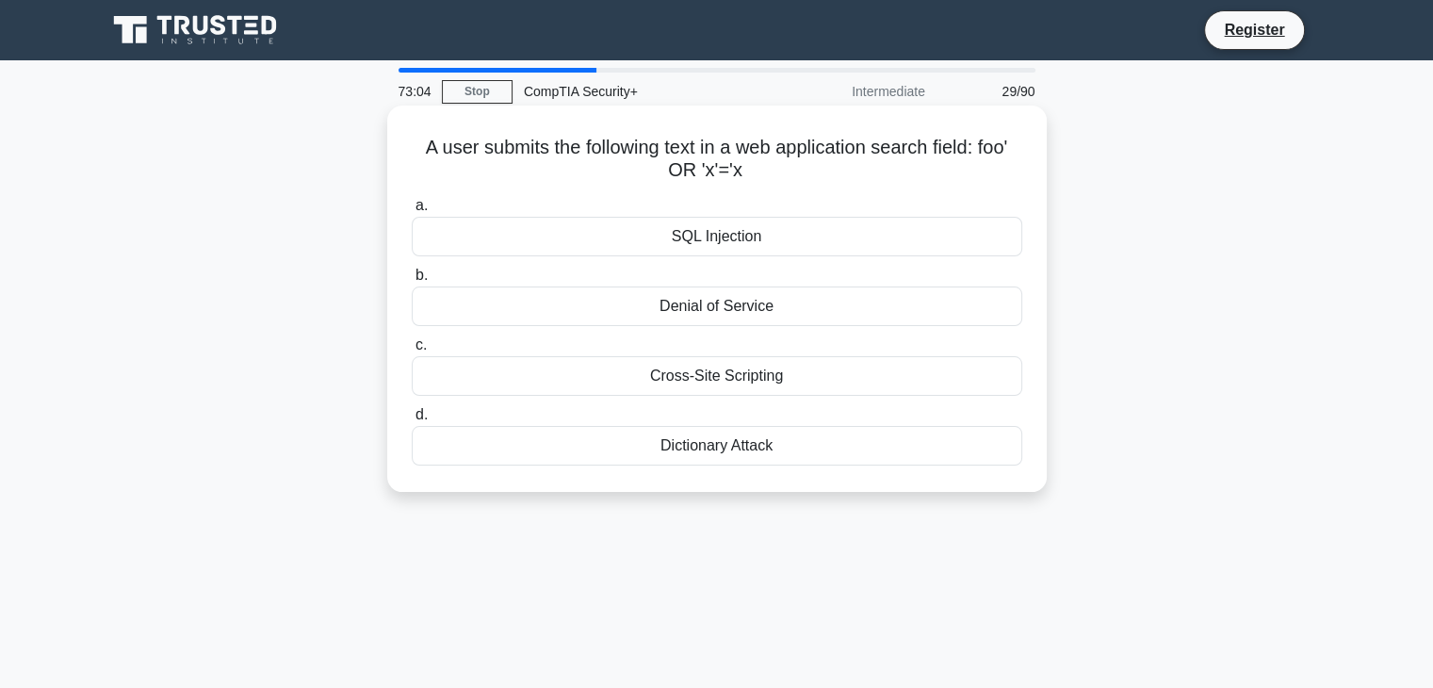
click at [705, 235] on div "SQL Injection" at bounding box center [717, 237] width 610 height 40
click at [412, 212] on input "a. SQL Injection" at bounding box center [412, 206] width 0 height 12
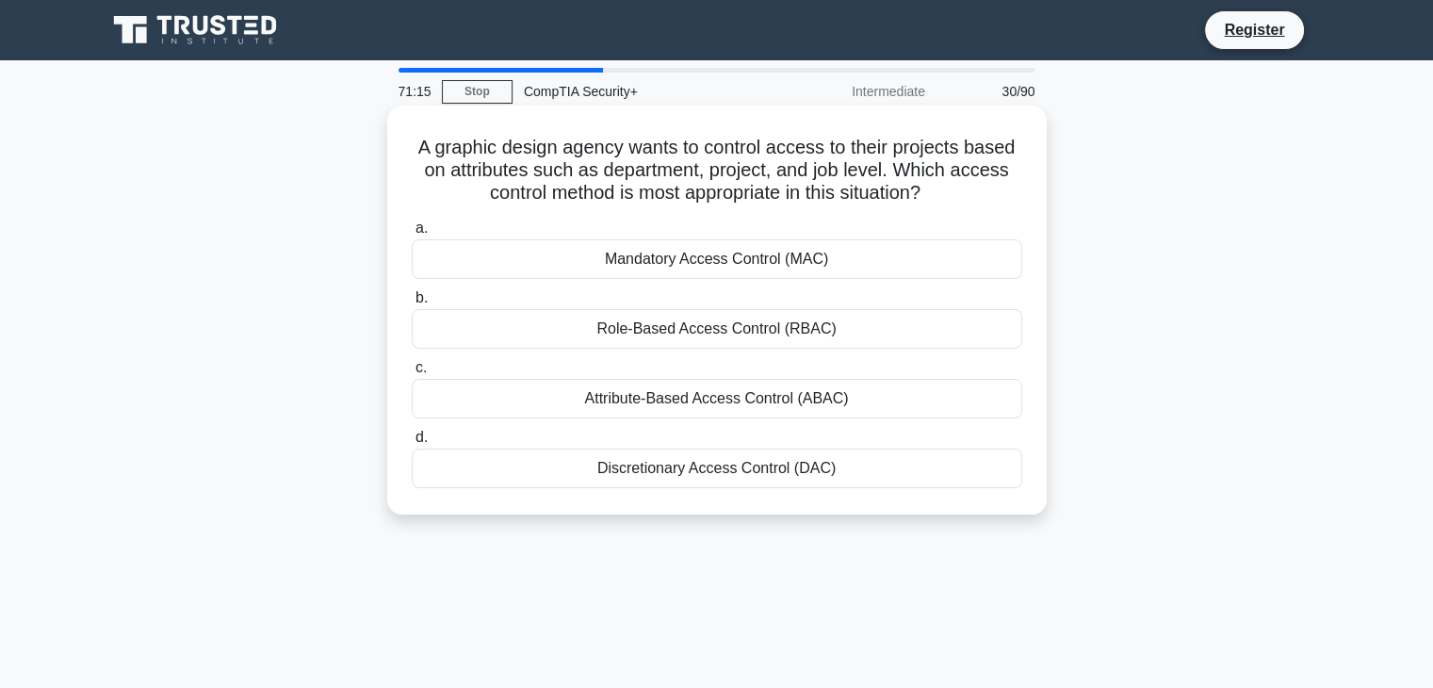
click at [715, 404] on div "Attribute-Based Access Control (ABAC)" at bounding box center [717, 399] width 610 height 40
click at [412, 374] on input "c. Attribute-Based Access Control (ABAC)" at bounding box center [412, 368] width 0 height 12
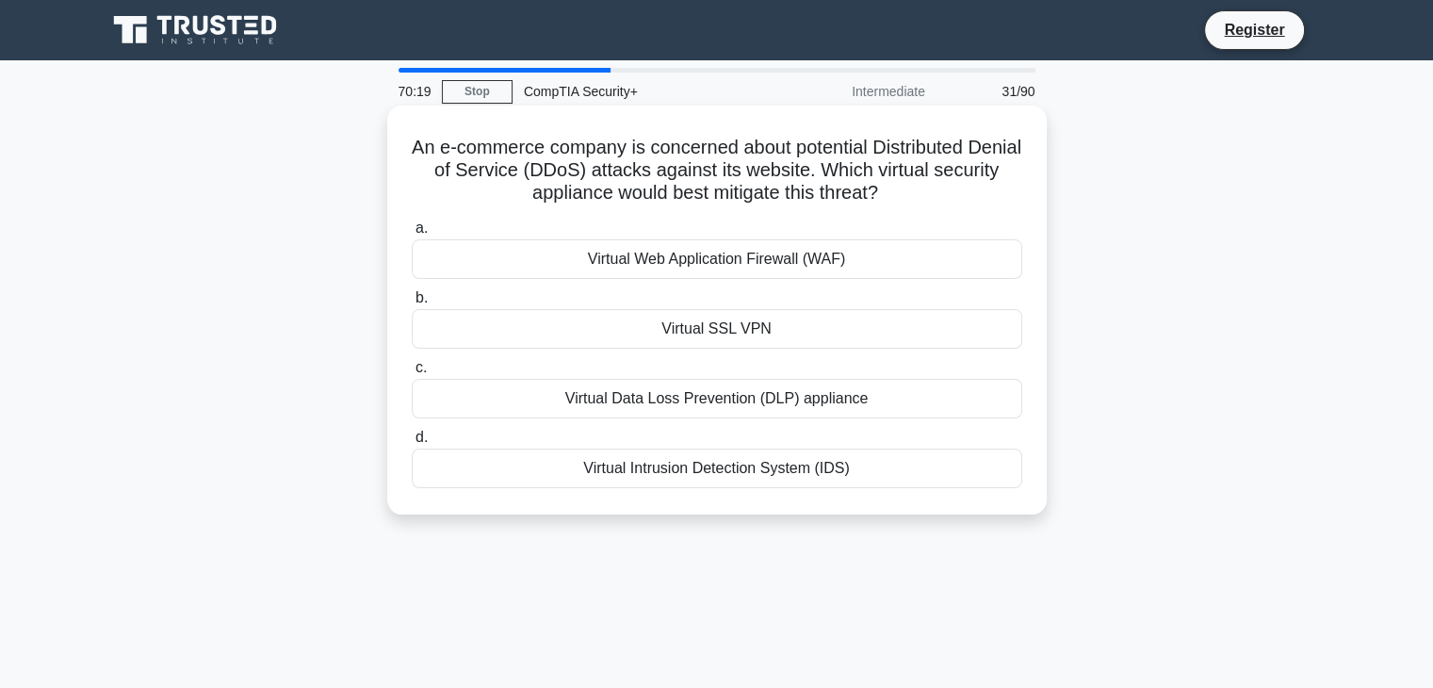
click at [761, 250] on div "Virtual Web Application Firewall (WAF)" at bounding box center [717, 259] width 610 height 40
click at [412, 235] on input "a. Virtual Web Application Firewall (WAF)" at bounding box center [412, 228] width 0 height 12
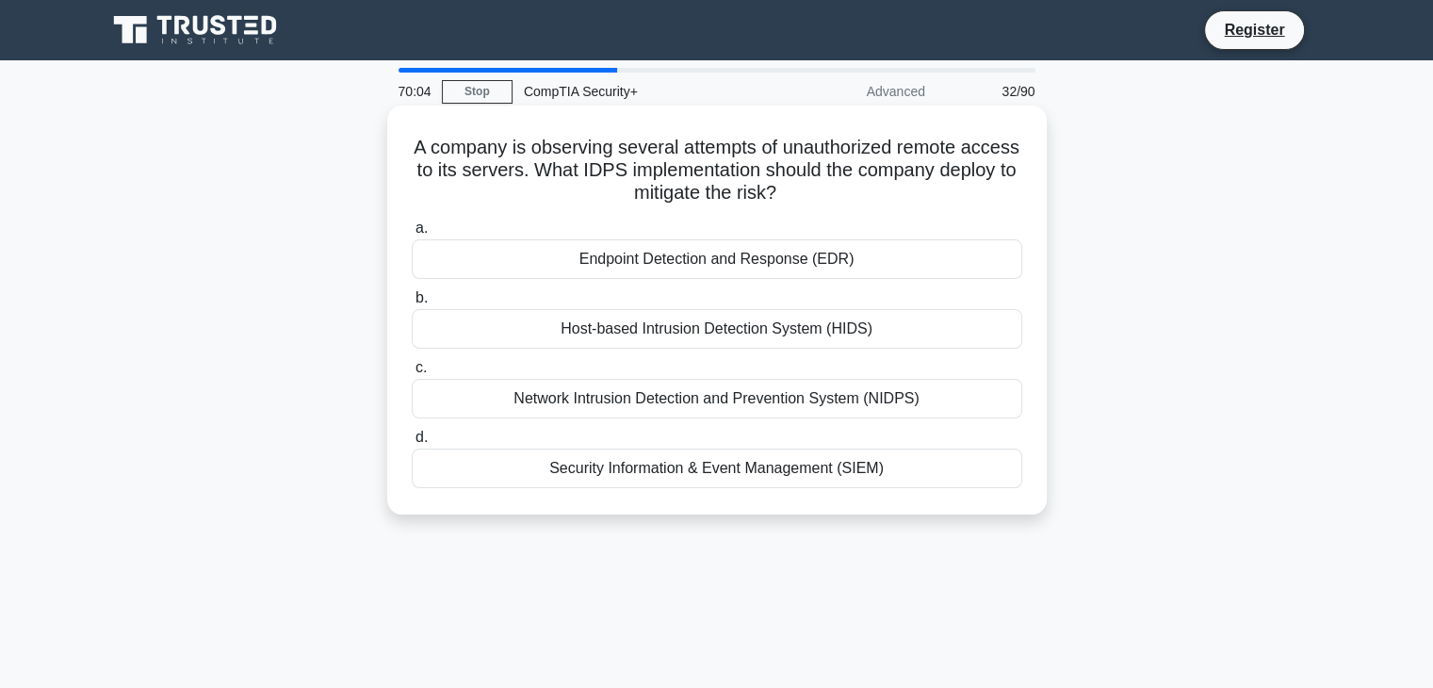
click at [792, 261] on div "Endpoint Detection and Response (EDR)" at bounding box center [717, 259] width 610 height 40
click at [412, 235] on input "a. Endpoint Detection and Response (EDR)" at bounding box center [412, 228] width 0 height 12
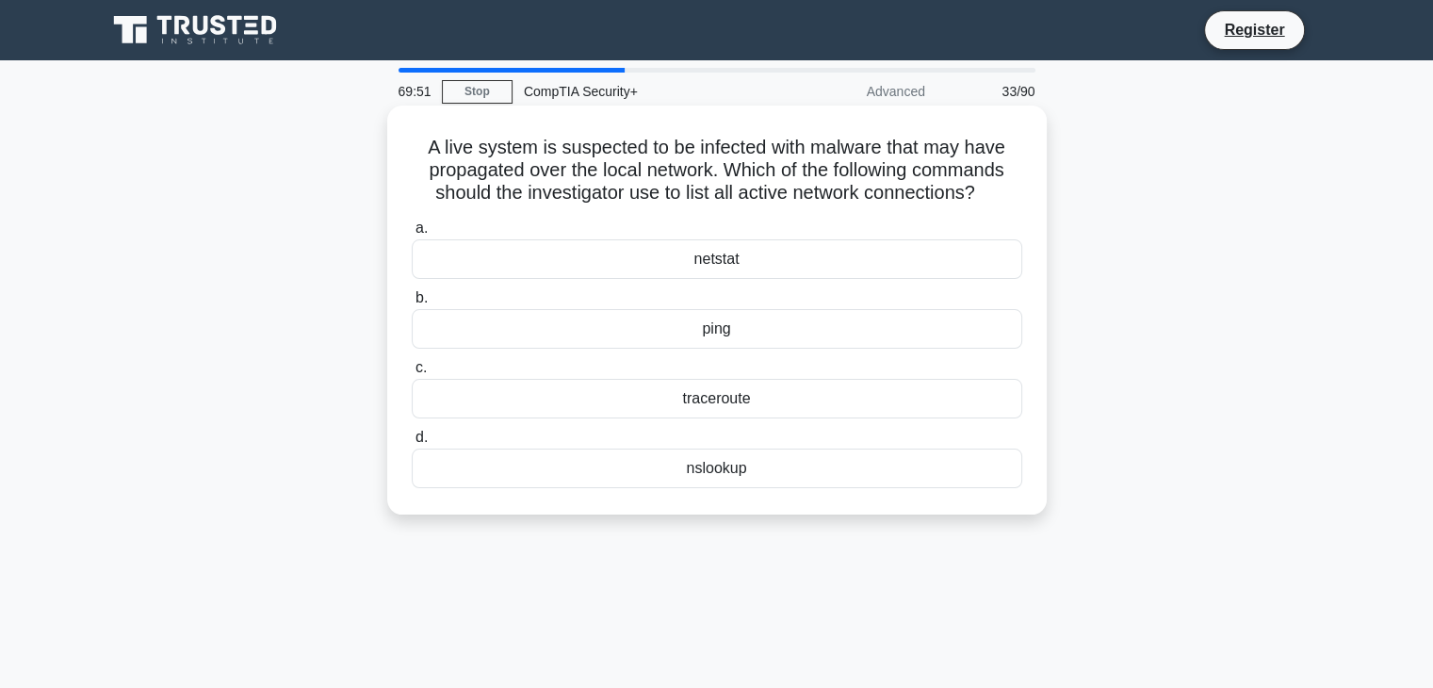
click at [837, 325] on div "ping" at bounding box center [717, 329] width 610 height 40
click at [412, 304] on input "b. ping" at bounding box center [412, 298] width 0 height 12
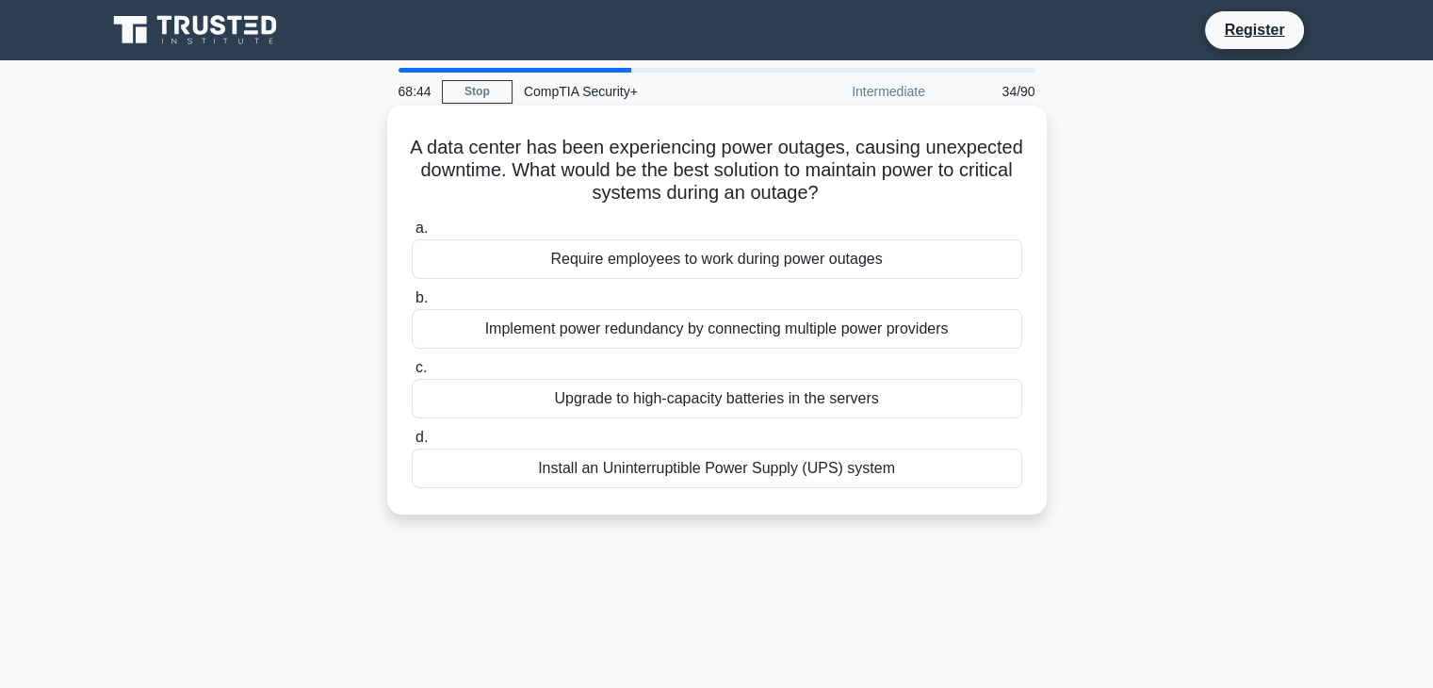
click at [767, 470] on div "Install an Uninterruptible Power Supply (UPS) system" at bounding box center [717, 468] width 610 height 40
click at [412, 444] on input "d. Install an Uninterruptible Power Supply (UPS) system" at bounding box center [412, 437] width 0 height 12
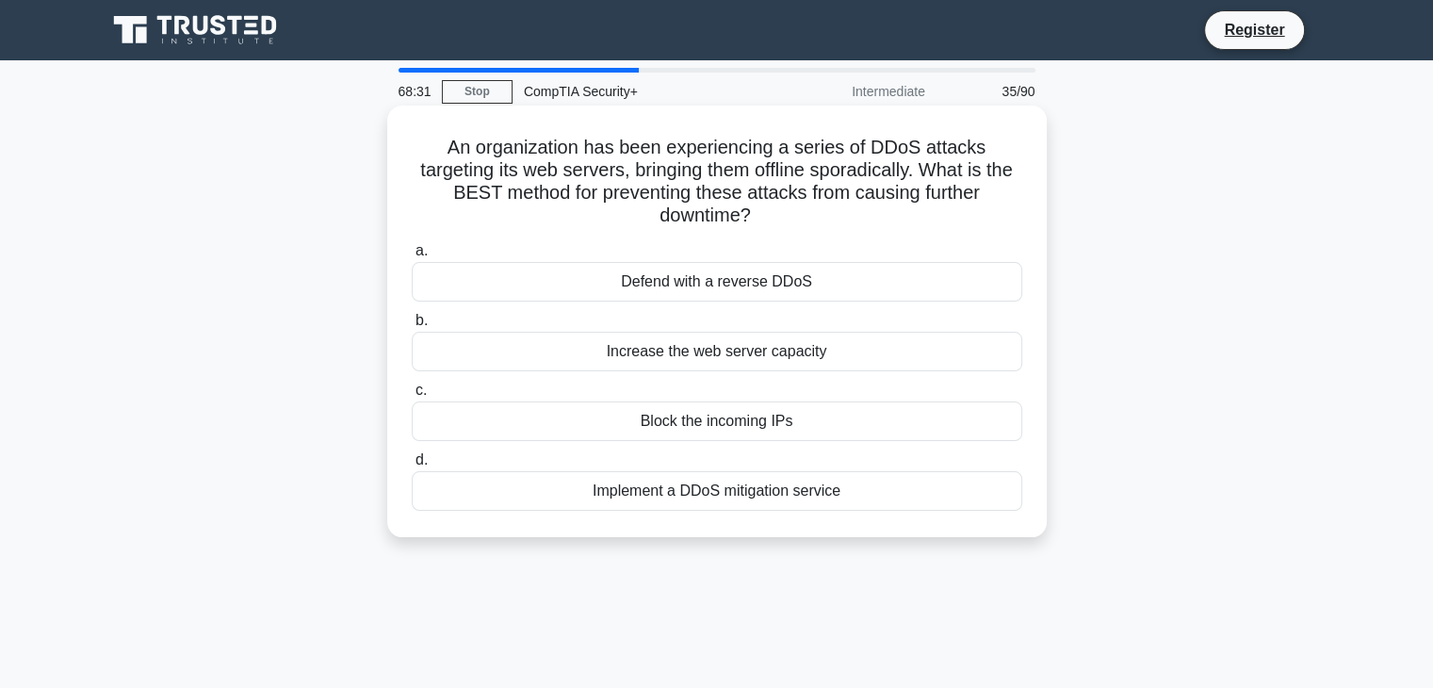
drag, startPoint x: 707, startPoint y: 476, endPoint x: 720, endPoint y: 467, distance: 15.7
click at [719, 470] on label "d. Implement a DDoS mitigation service" at bounding box center [717, 479] width 610 height 62
click at [866, 486] on div "Implement a DDoS mitigation service" at bounding box center [717, 491] width 610 height 40
click at [412, 466] on input "d. Implement a DDoS mitigation service" at bounding box center [412, 460] width 0 height 12
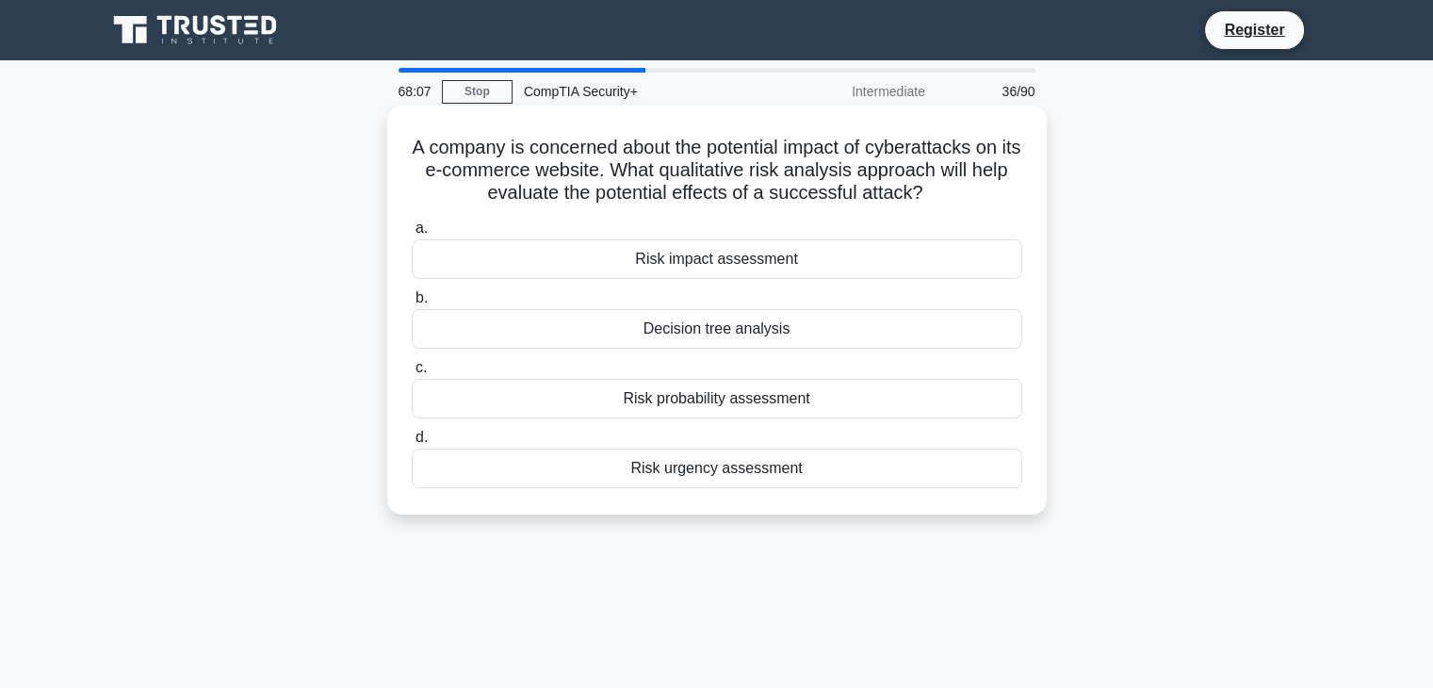
click at [892, 261] on div "Risk impact assessment" at bounding box center [717, 259] width 610 height 40
click at [412, 235] on input "a. Risk impact assessment" at bounding box center [412, 228] width 0 height 12
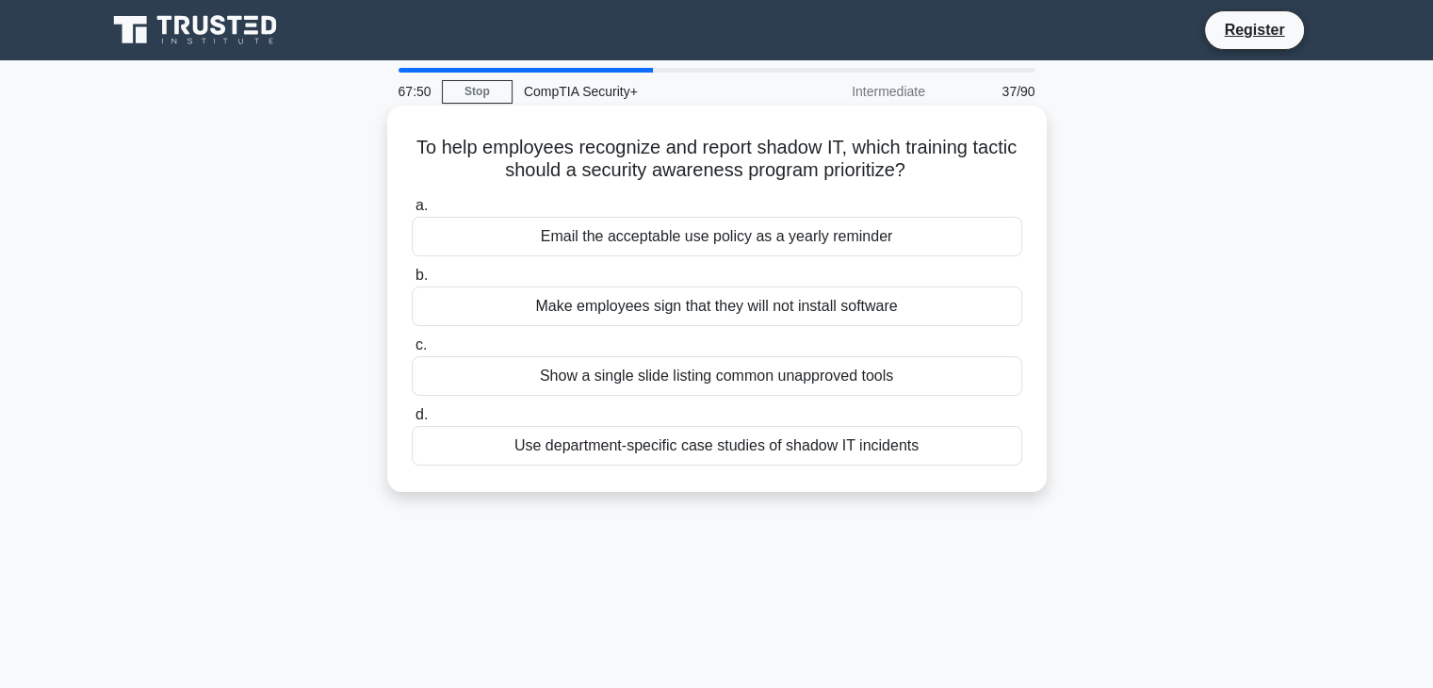
click at [775, 455] on div "Use department-specific case studies of shadow IT incidents" at bounding box center [717, 446] width 610 height 40
click at [412, 421] on input "d. Use department-specific case studies of shadow IT incidents" at bounding box center [412, 415] width 0 height 12
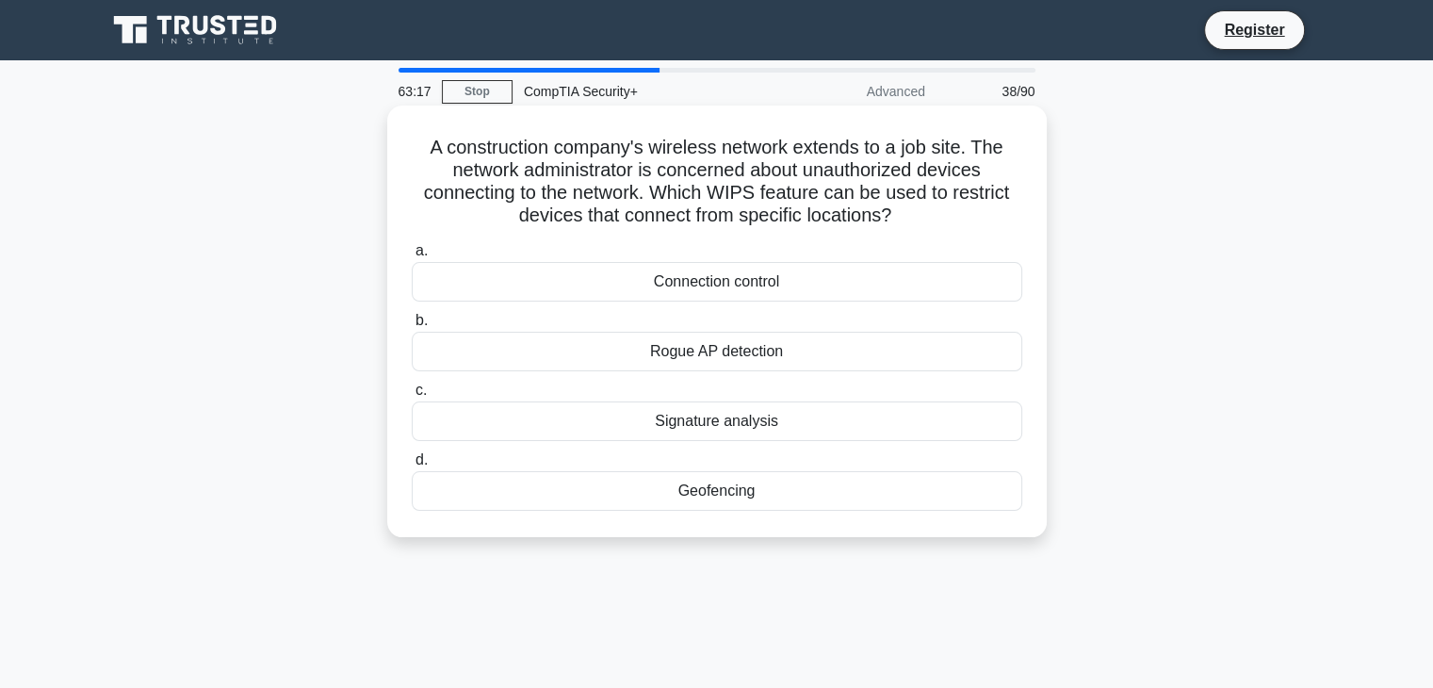
click at [677, 152] on h5 "A construction company's wireless network extends to a job site. The network ad…" at bounding box center [717, 182] width 614 height 92
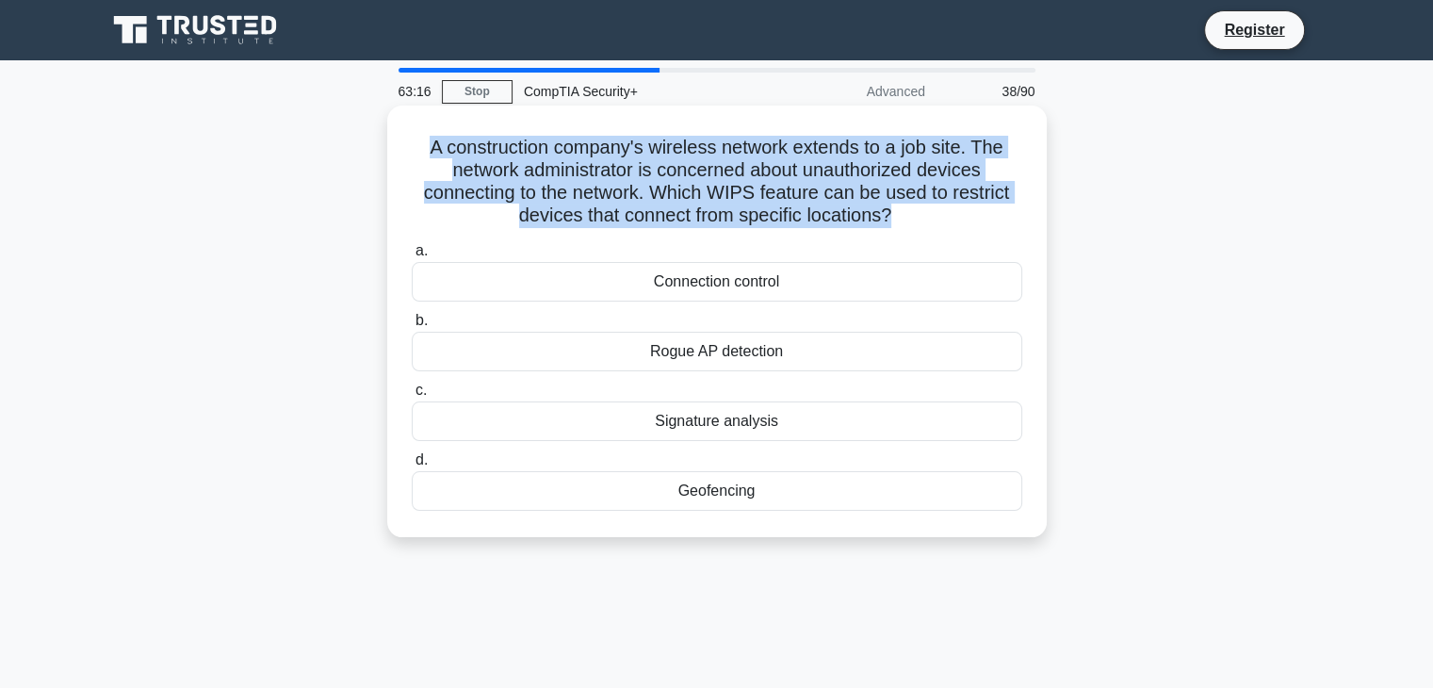
click at [677, 152] on h5 "A construction company's wireless network extends to a job site. The network ad…" at bounding box center [717, 182] width 614 height 92
click at [678, 152] on h5 "A construction company's wireless network extends to a job site. The network ad…" at bounding box center [717, 182] width 614 height 92
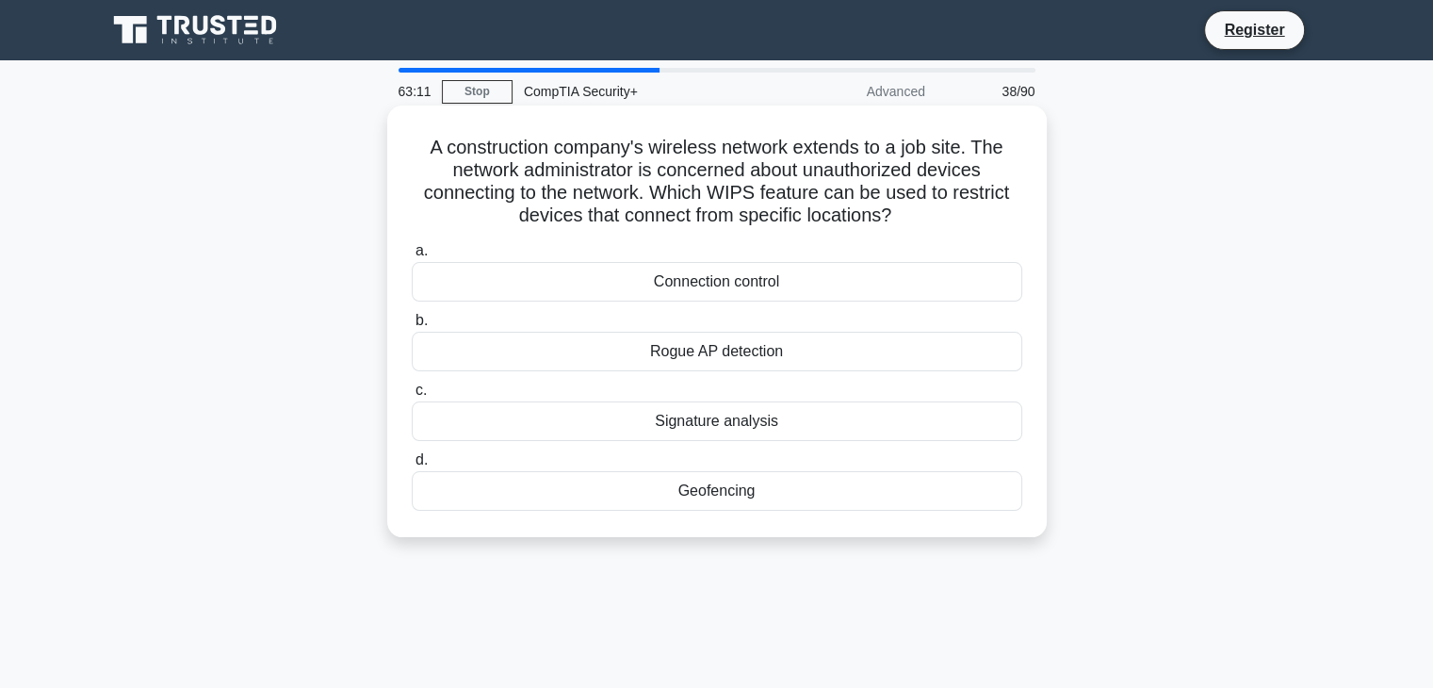
click at [723, 280] on div "Connection control" at bounding box center [717, 282] width 610 height 40
click at [412, 257] on input "a. Connection control" at bounding box center [412, 251] width 0 height 12
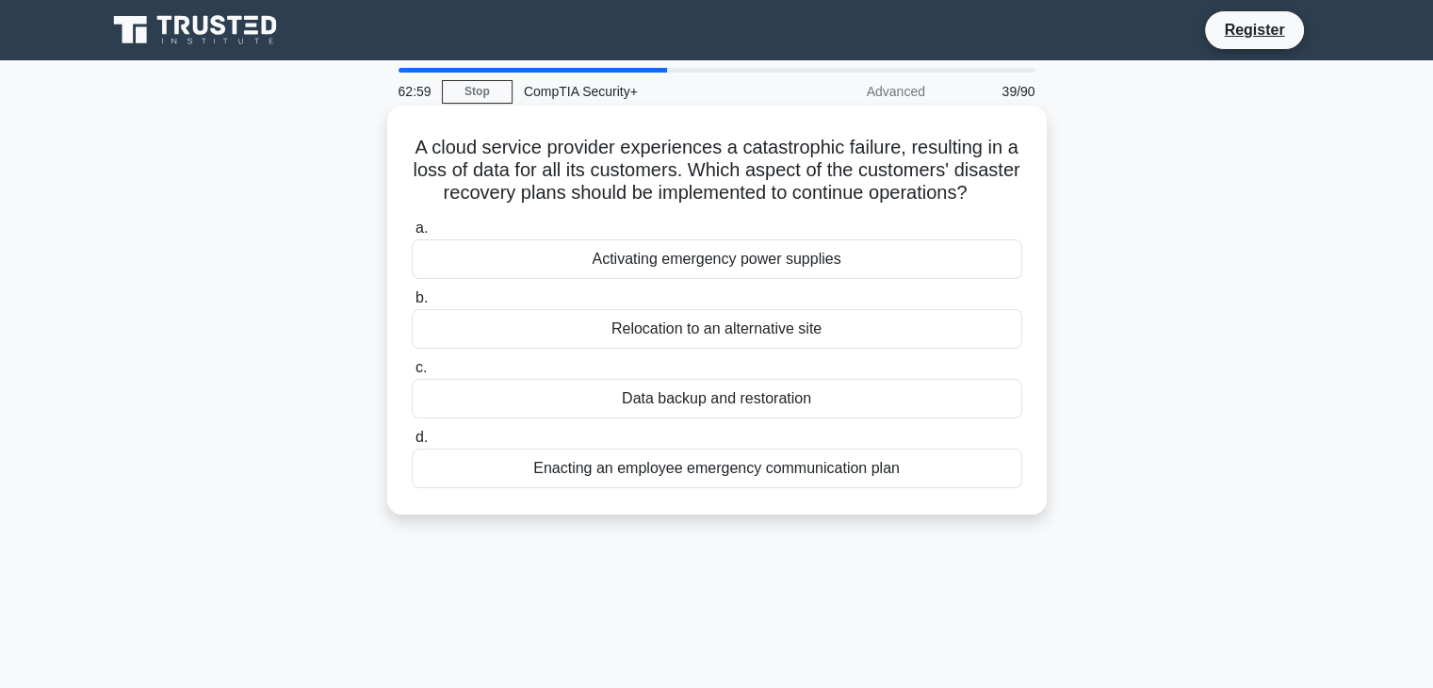
drag, startPoint x: 420, startPoint y: 144, endPoint x: 713, endPoint y: 220, distance: 302.8
click at [713, 205] on h5 "A cloud service provider experiences a catastrophic failure, resulting in a los…" at bounding box center [717, 171] width 614 height 70
click at [967, 205] on icon ".spinner_0XTQ{transform-origin:center;animation:spinner_y6GP .75s linear infini…" at bounding box center [978, 194] width 23 height 23
click at [773, 418] on div "Data backup and restoration" at bounding box center [717, 399] width 610 height 40
click at [412, 374] on input "c. Data backup and restoration" at bounding box center [412, 368] width 0 height 12
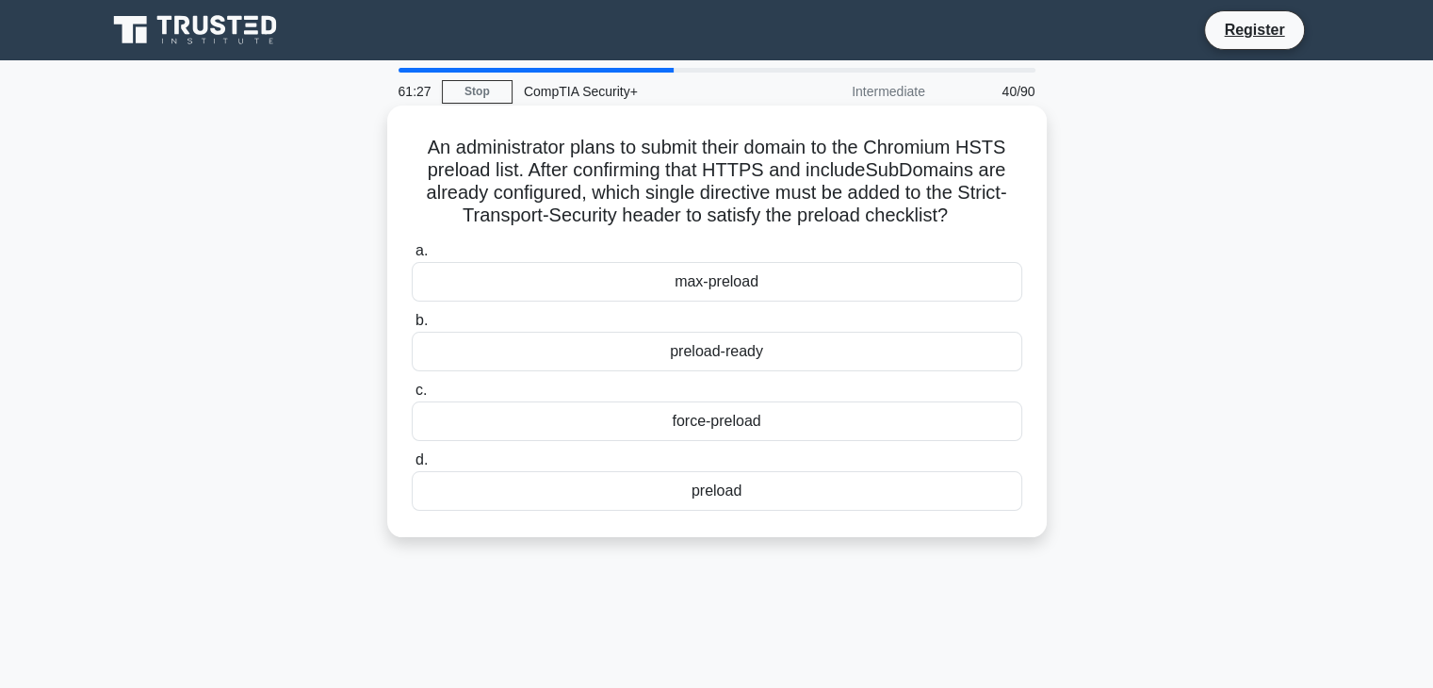
click at [734, 355] on div "preload-ready" at bounding box center [717, 352] width 610 height 40
click at [412, 327] on input "b. preload-ready" at bounding box center [412, 321] width 0 height 12
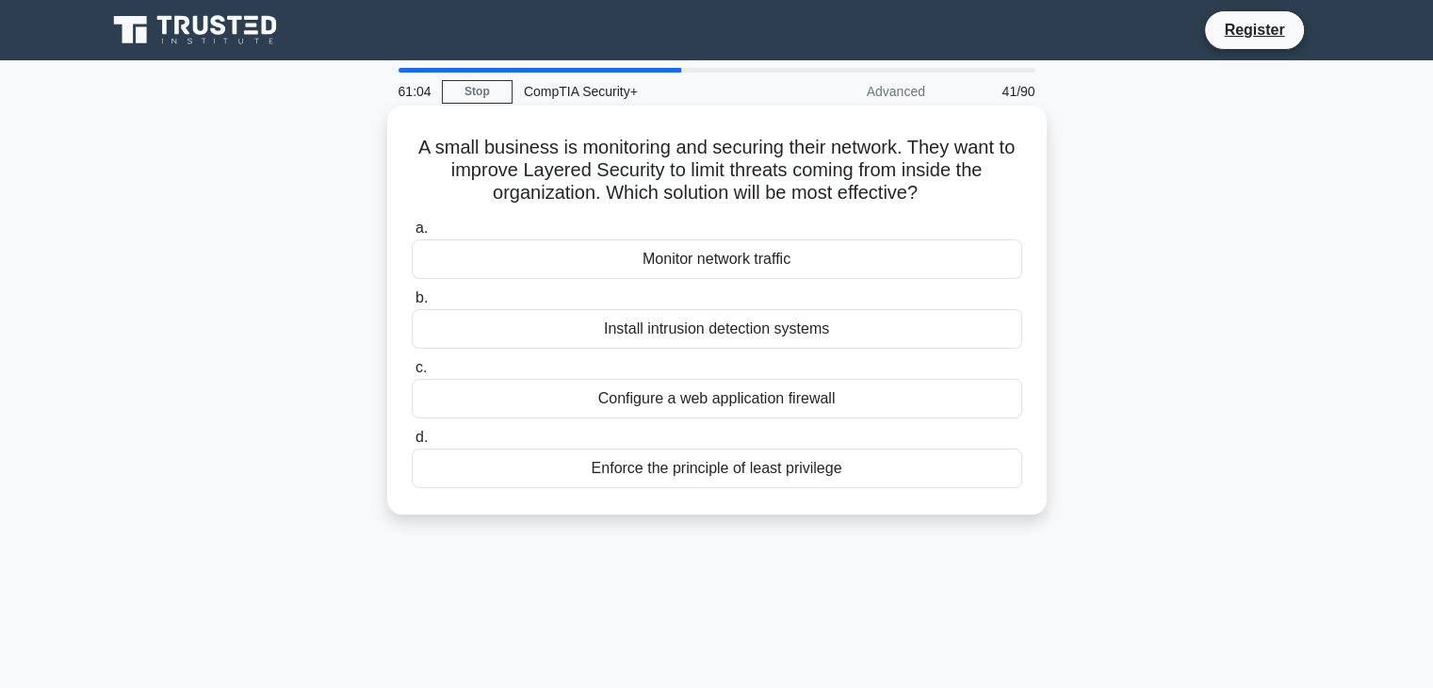
click at [852, 470] on div "Enforce the principle of least privilege" at bounding box center [717, 468] width 610 height 40
click at [412, 444] on input "d. Enforce the principle of least privilege" at bounding box center [412, 437] width 0 height 12
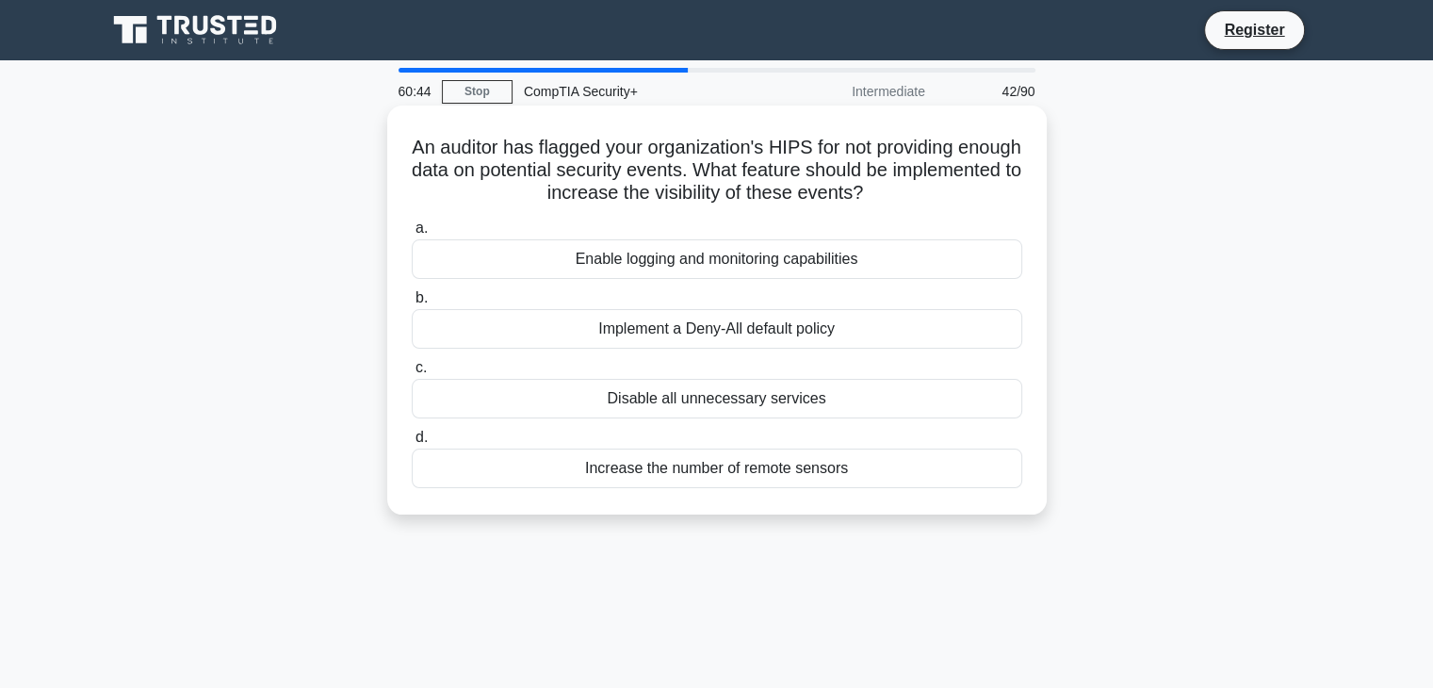
click at [745, 462] on div "Increase the number of remote sensors" at bounding box center [717, 468] width 610 height 40
click at [412, 444] on input "d. Increase the number of remote sensors" at bounding box center [412, 437] width 0 height 12
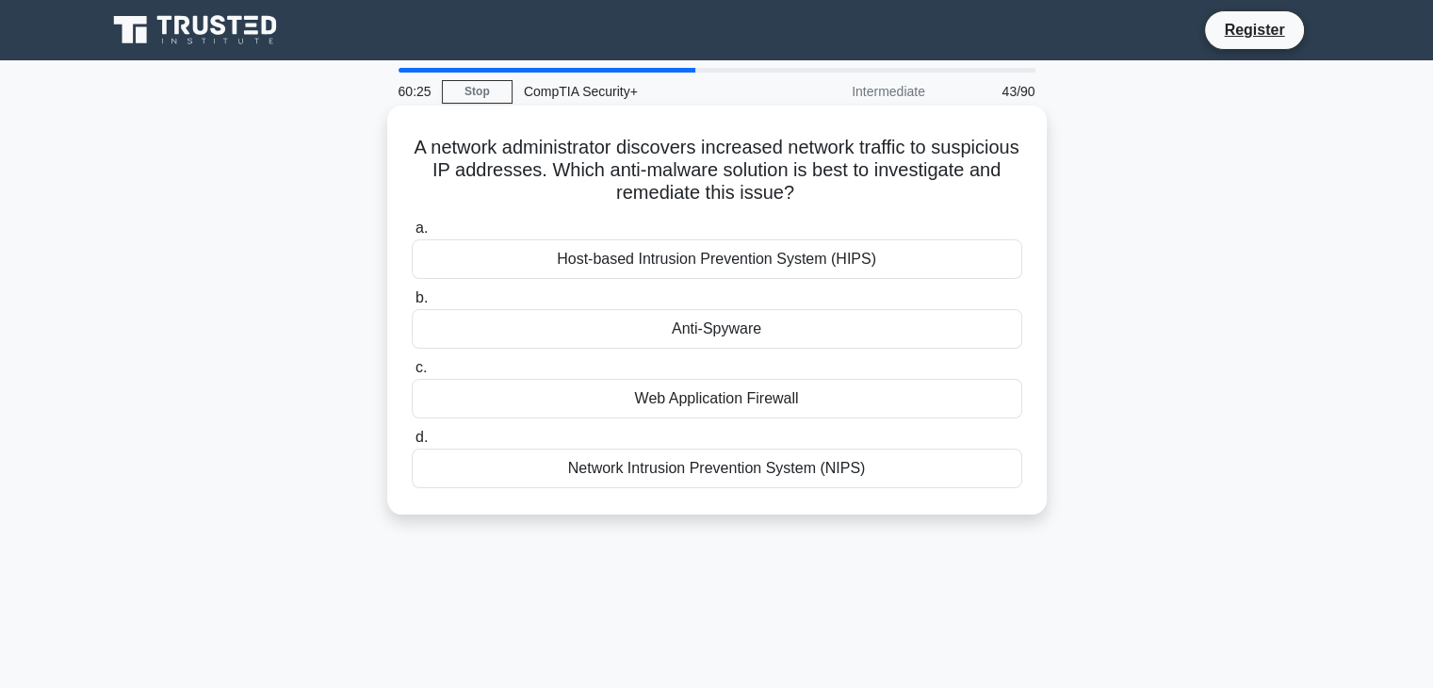
click at [910, 474] on div "Network Intrusion Prevention System (NIPS)" at bounding box center [717, 468] width 610 height 40
click at [412, 444] on input "d. Network Intrusion Prevention System (NIPS)" at bounding box center [412, 437] width 0 height 12
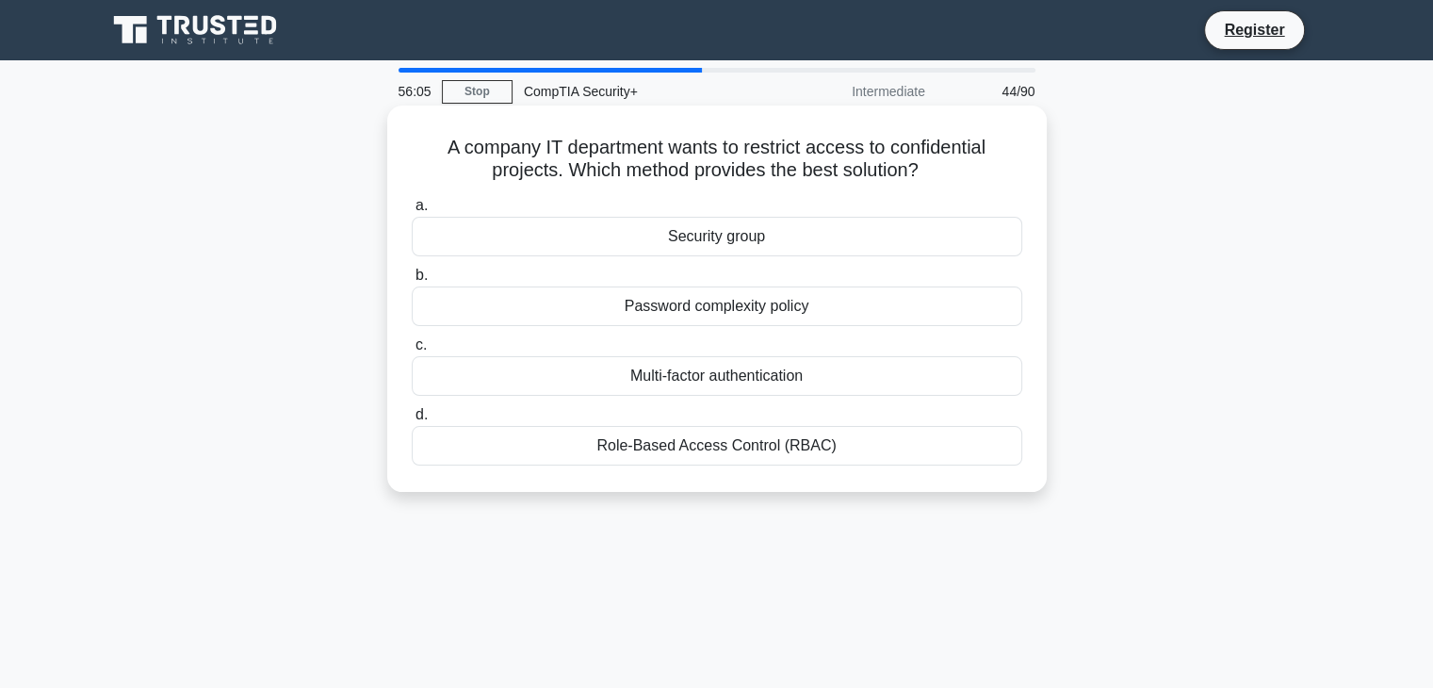
click at [775, 448] on div "Role-Based Access Control (RBAC)" at bounding box center [717, 446] width 610 height 40
click at [412, 421] on input "d. Role-Based Access Control (RBAC)" at bounding box center [412, 415] width 0 height 12
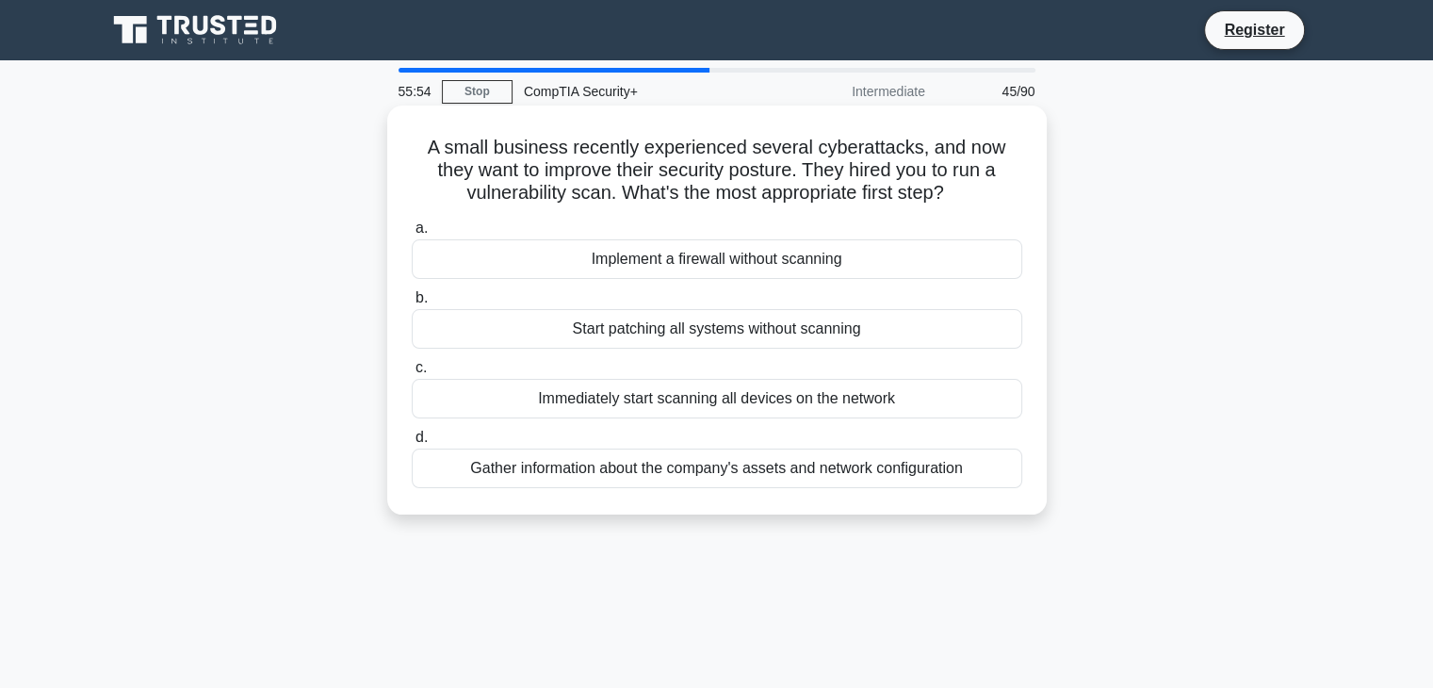
click at [772, 407] on div "Immediately start scanning all devices on the network" at bounding box center [717, 399] width 610 height 40
click at [412, 374] on input "c. Immediately start scanning all devices on the network" at bounding box center [412, 368] width 0 height 12
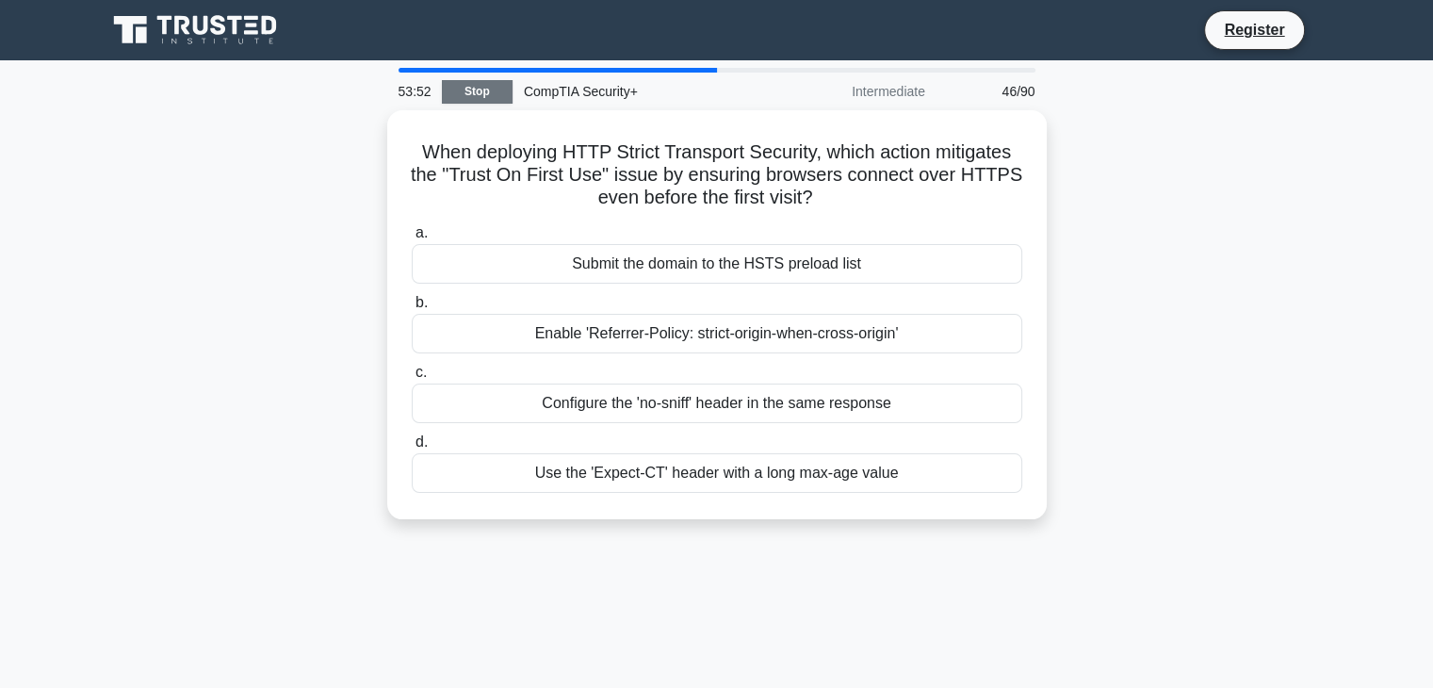
click at [467, 92] on link "Stop" at bounding box center [477, 92] width 71 height 24
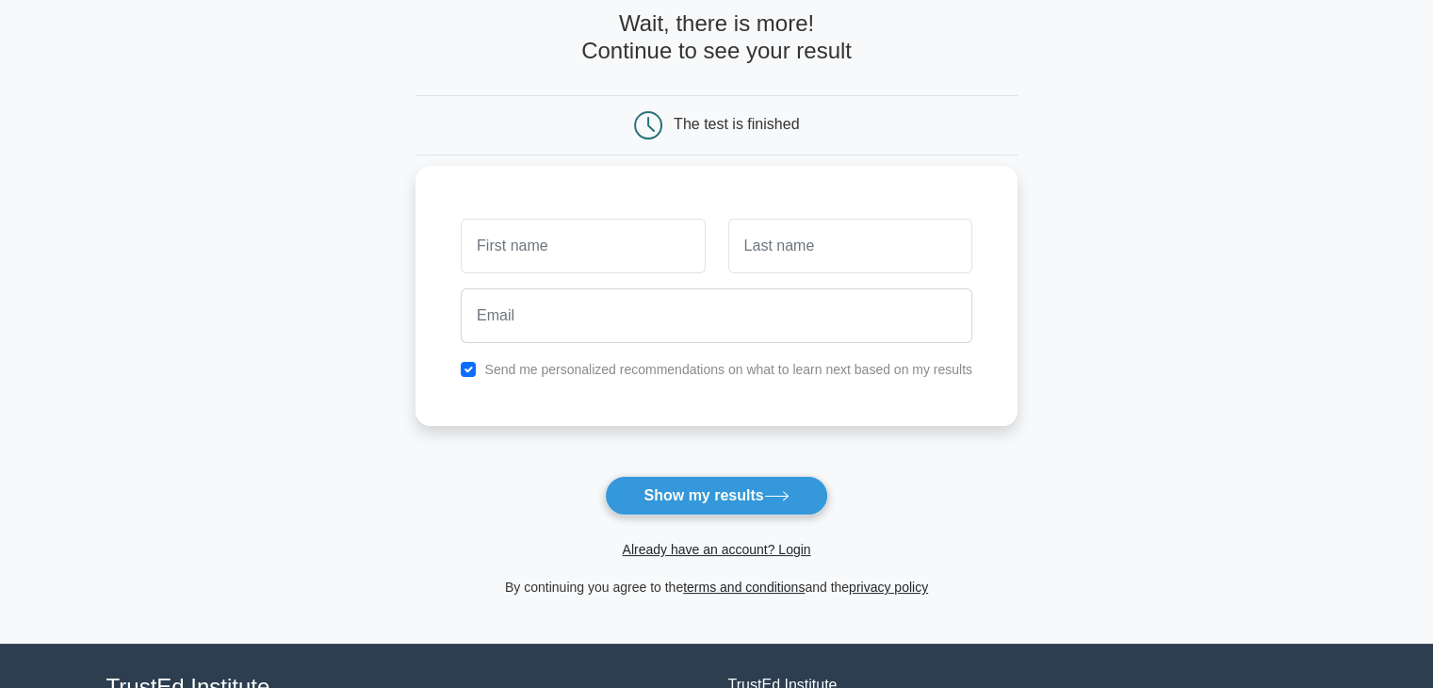
scroll to position [258, 0]
